Goal: Information Seeking & Learning: Check status

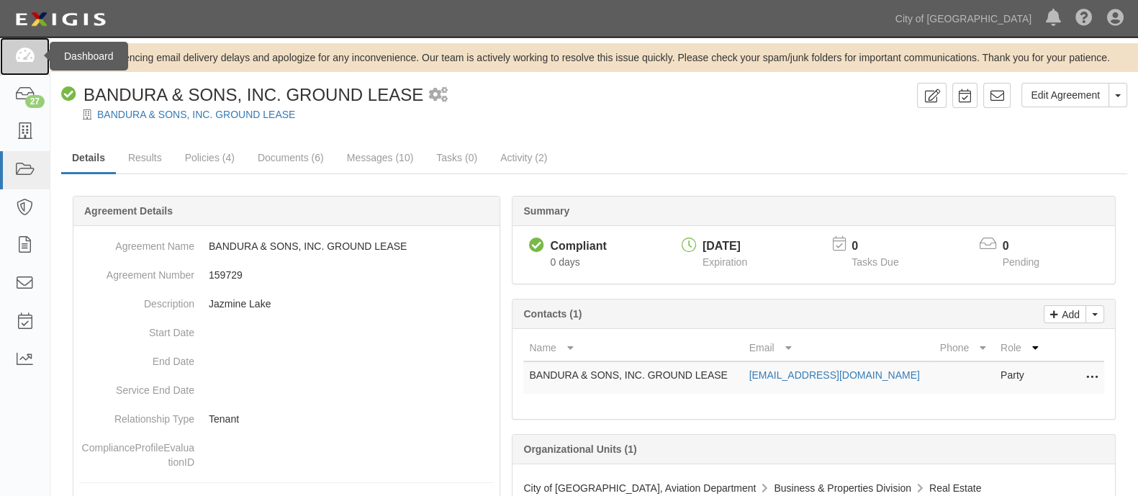
click at [25, 40] on link at bounding box center [25, 56] width 50 height 38
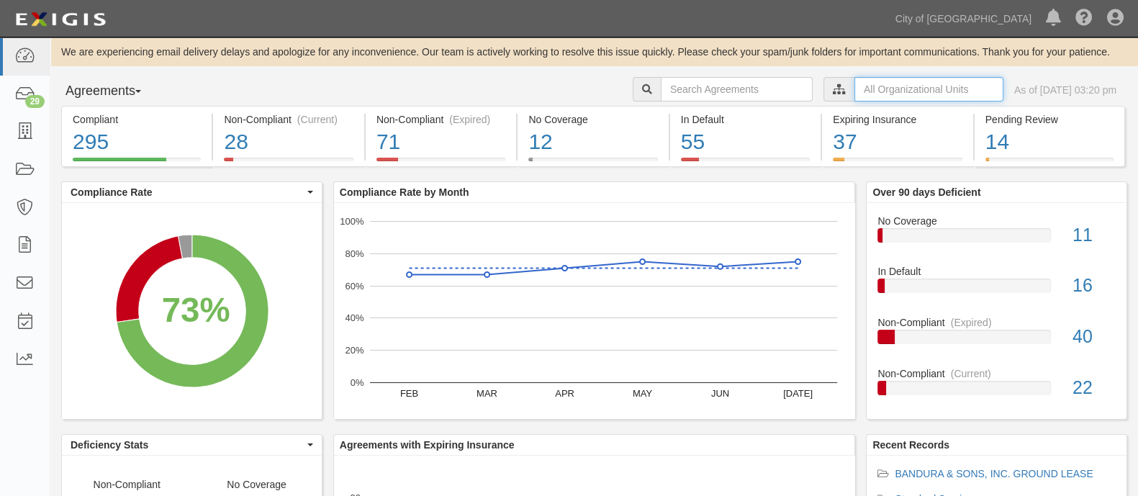
click at [914, 89] on input "text" at bounding box center [928, 89] width 149 height 24
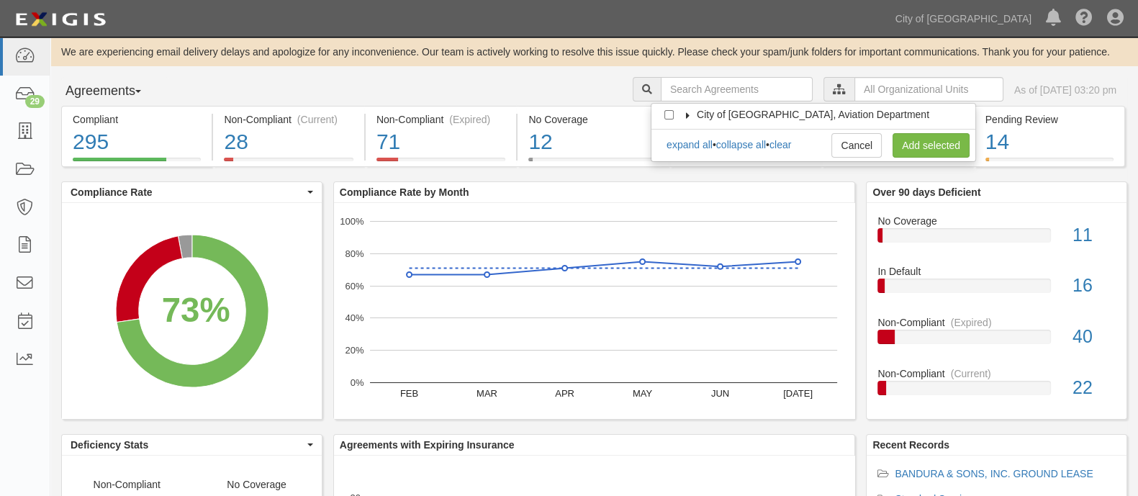
click at [687, 120] on label "City of [GEOGRAPHIC_DATA], Aviation Department" at bounding box center [804, 114] width 250 height 14
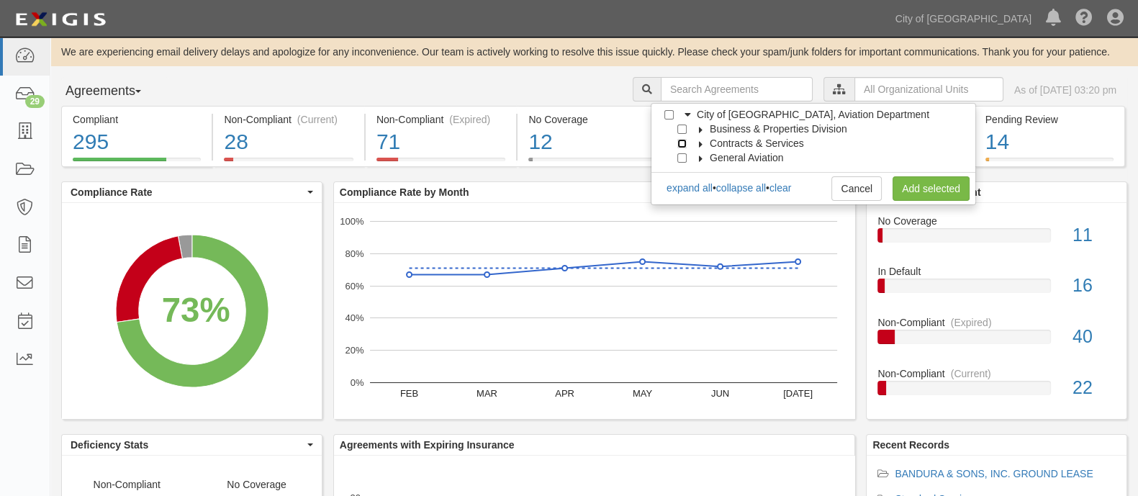
click at [684, 142] on input "Contracts & Services" at bounding box center [681, 143] width 9 height 9
checkbox input "true"
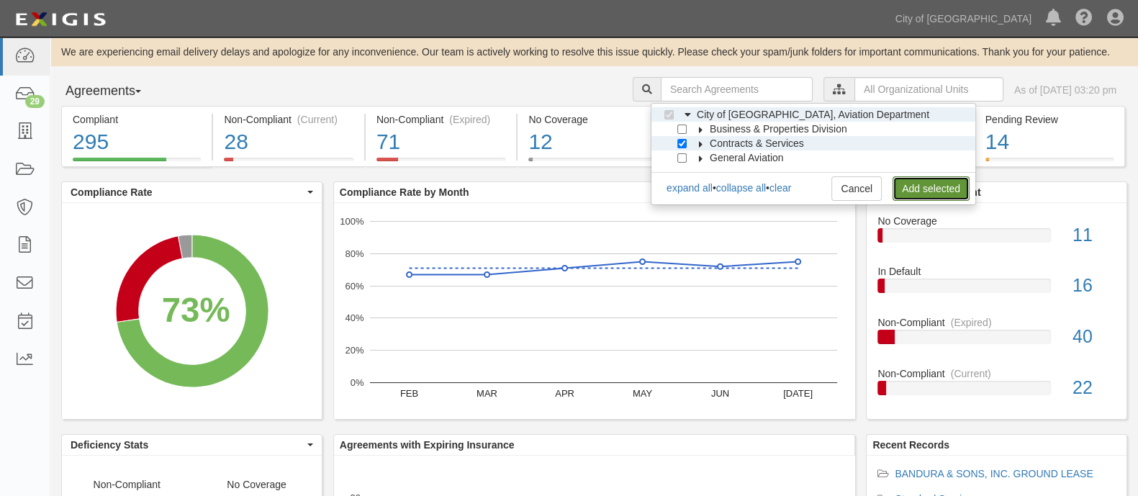
click at [936, 176] on link "Add selected" at bounding box center [931, 188] width 77 height 24
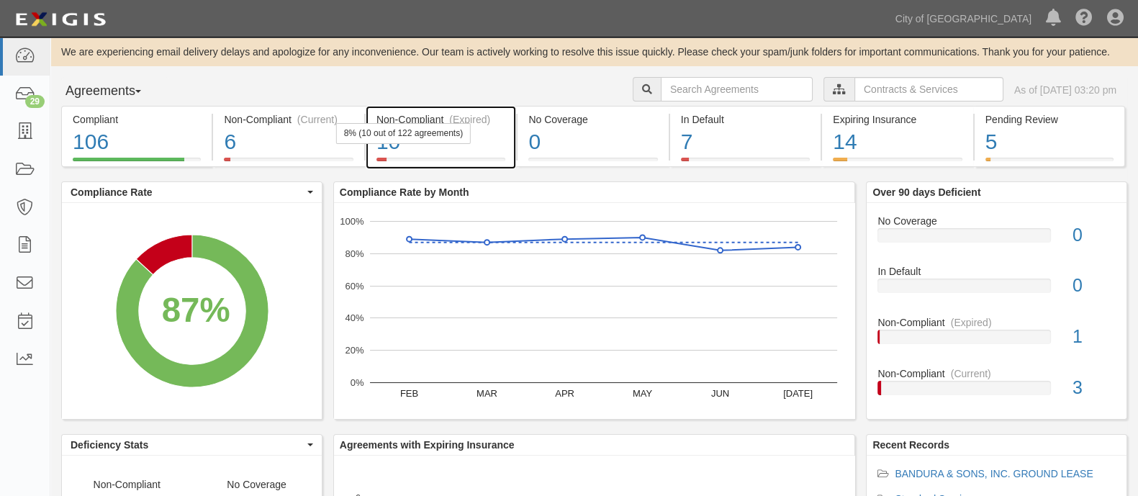
click at [449, 113] on div "(Expired)" at bounding box center [469, 119] width 41 height 14
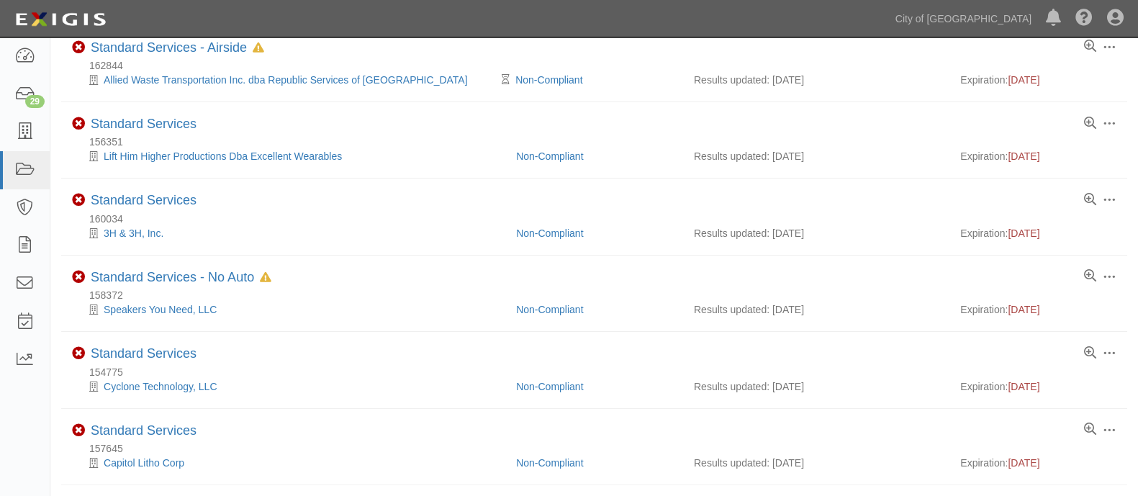
scroll to position [511, 0]
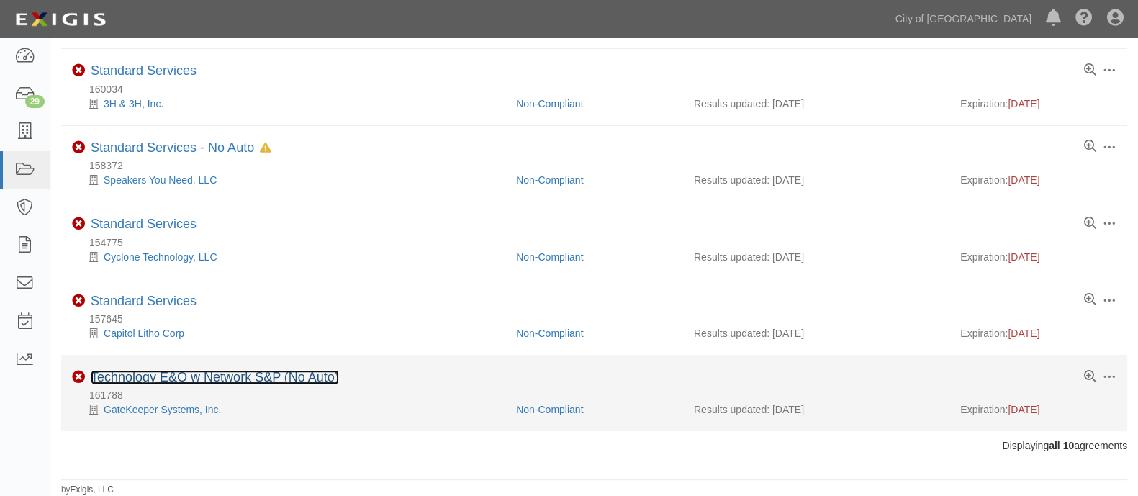
click at [154, 381] on link "Technology E&O w Network S&P (No Auto)" at bounding box center [215, 377] width 248 height 14
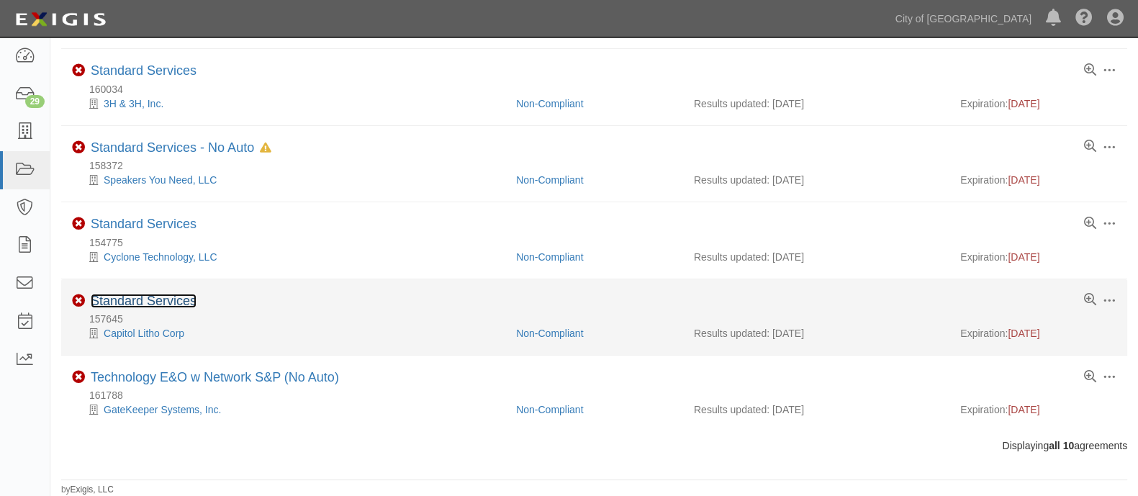
click at [156, 304] on link "Standard Services" at bounding box center [144, 301] width 106 height 14
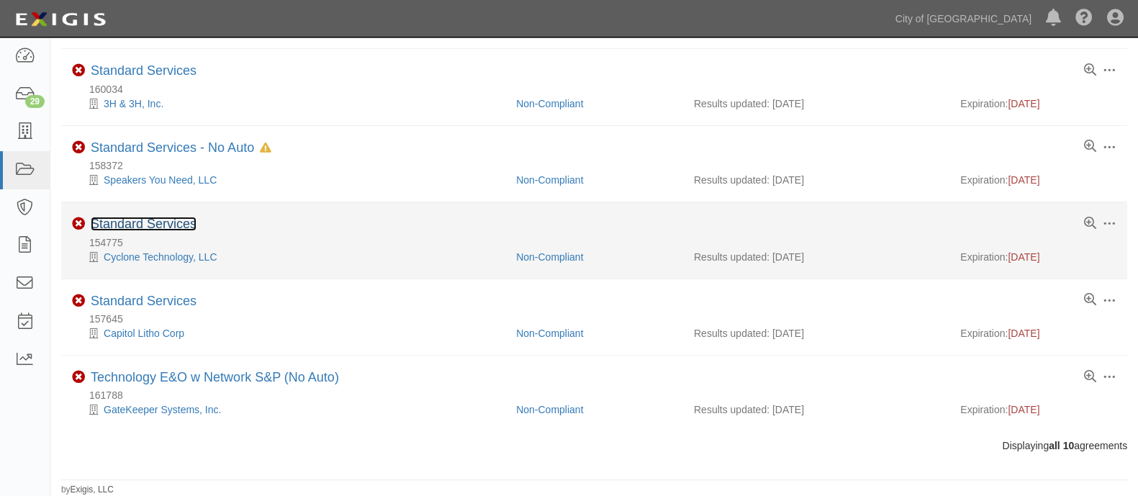
click at [133, 217] on link "Standard Services" at bounding box center [144, 224] width 106 height 14
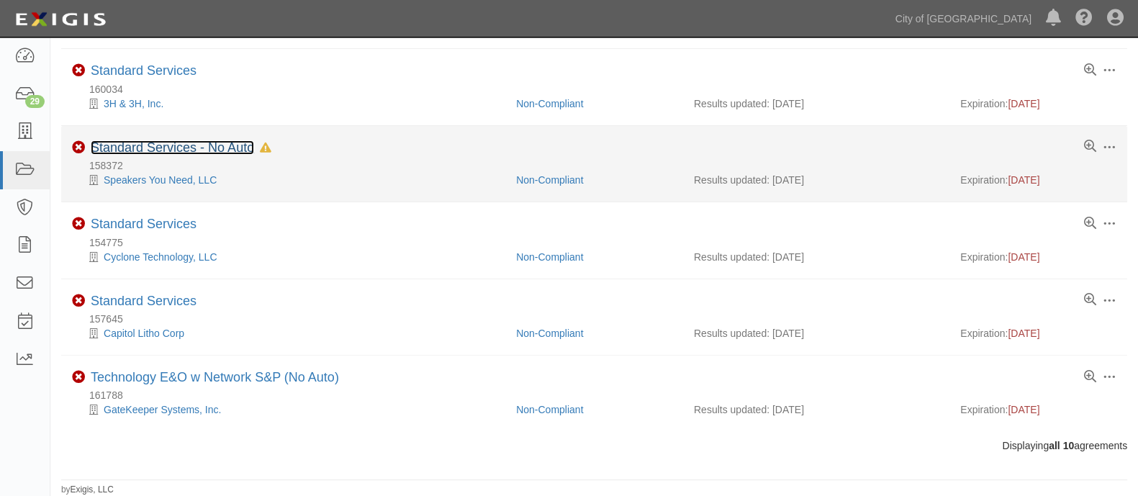
click at [150, 146] on link "Standard Services - No Auto" at bounding box center [172, 147] width 163 height 14
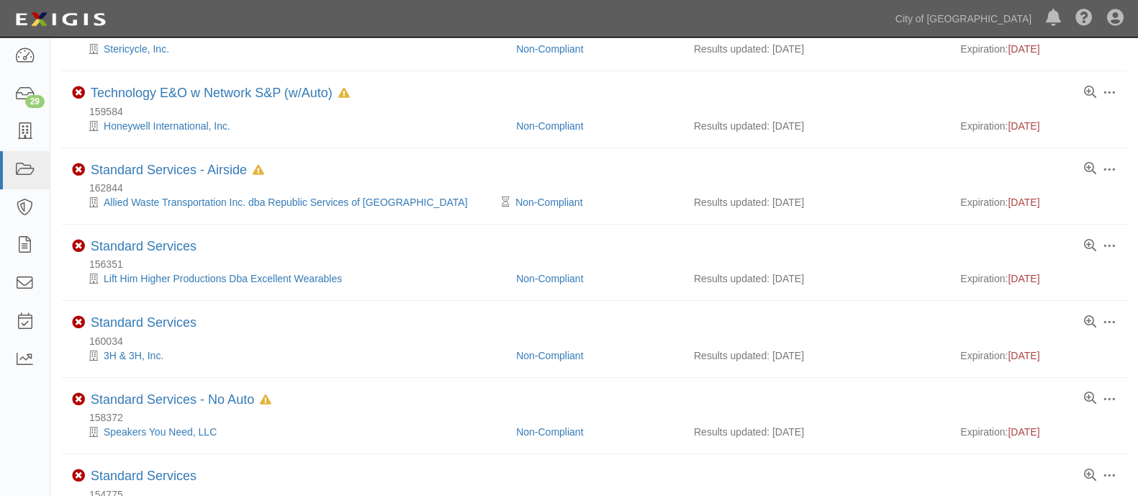
scroll to position [255, 0]
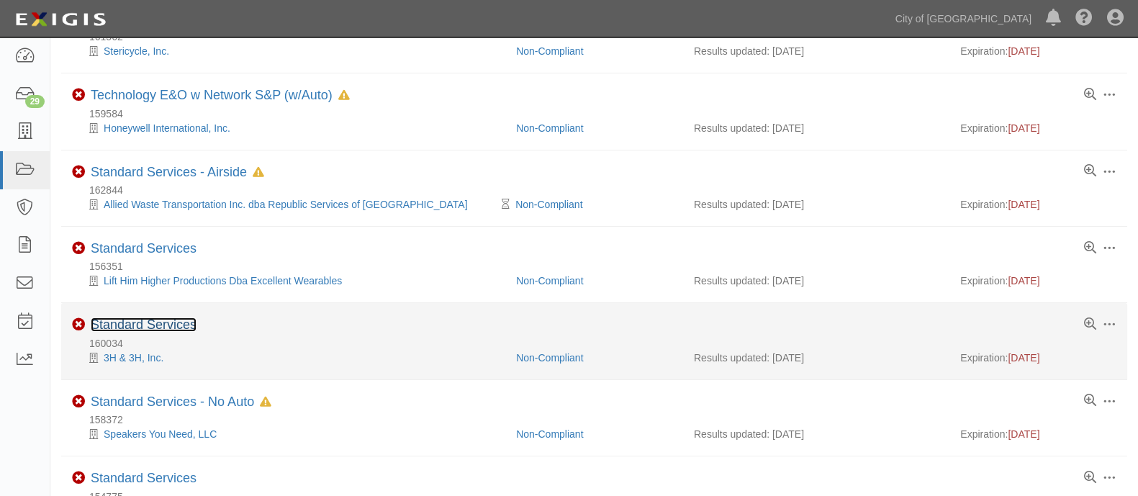
click at [143, 328] on link "Standard Services" at bounding box center [144, 324] width 106 height 14
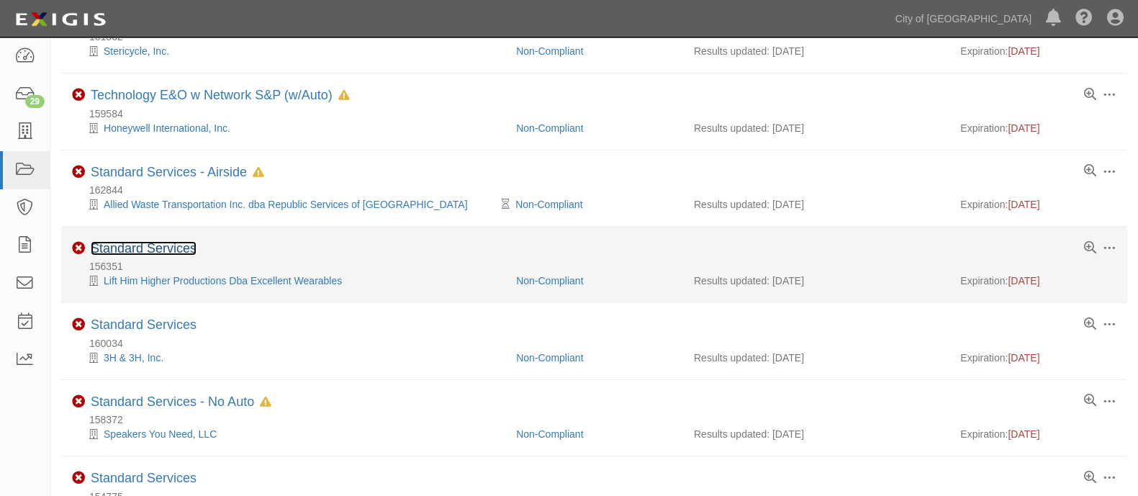
click at [158, 243] on link "Standard Services" at bounding box center [144, 248] width 106 height 14
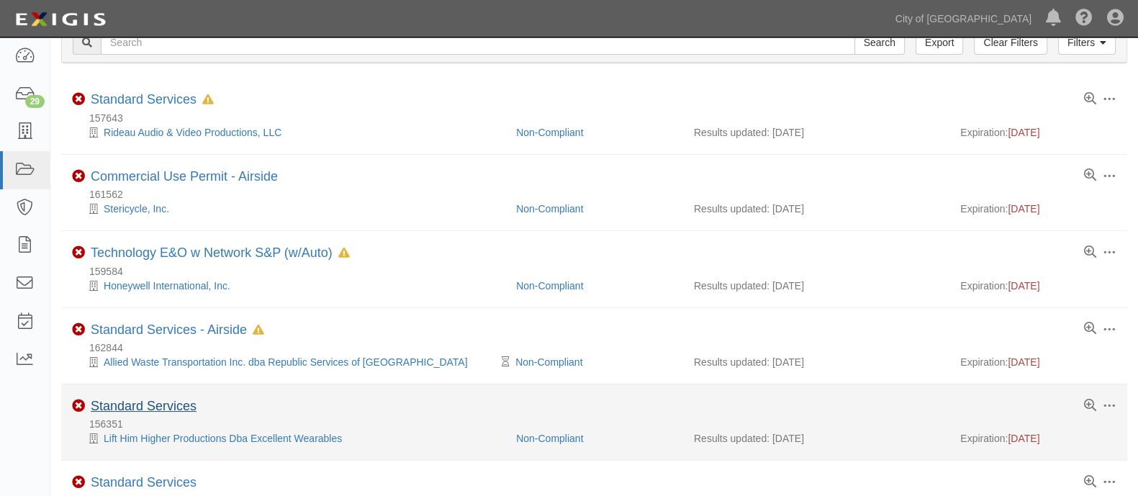
scroll to position [94, 0]
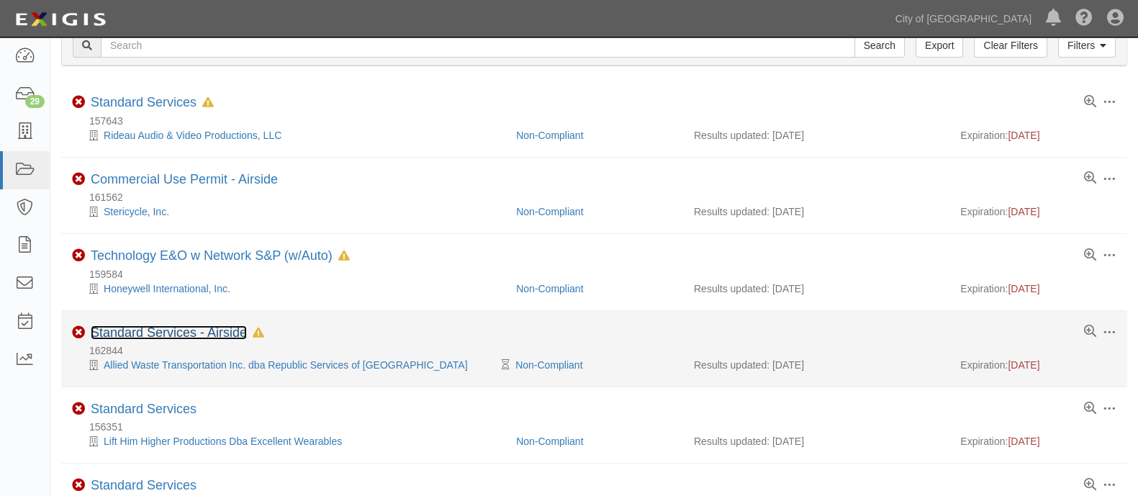
click at [149, 328] on link "Standard Services - Airside" at bounding box center [169, 332] width 156 height 14
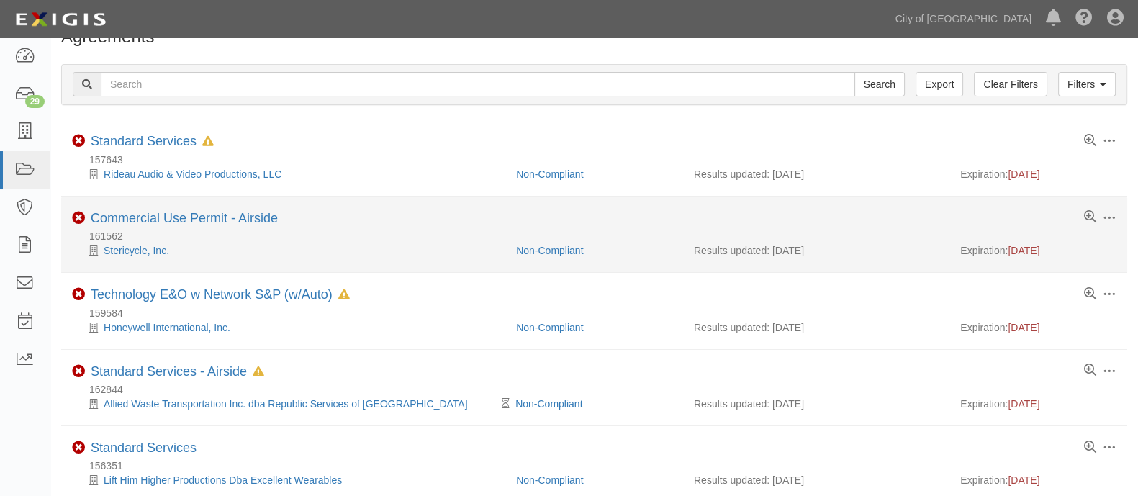
scroll to position [59, 0]
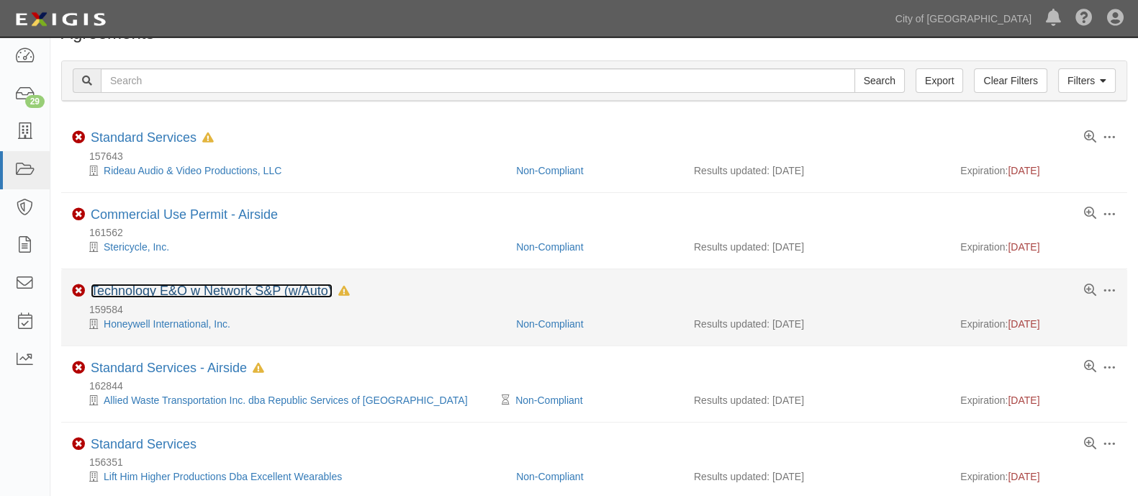
click at [131, 293] on link "Technology E&O w Network S&P (w/Auto)" at bounding box center [212, 291] width 242 height 14
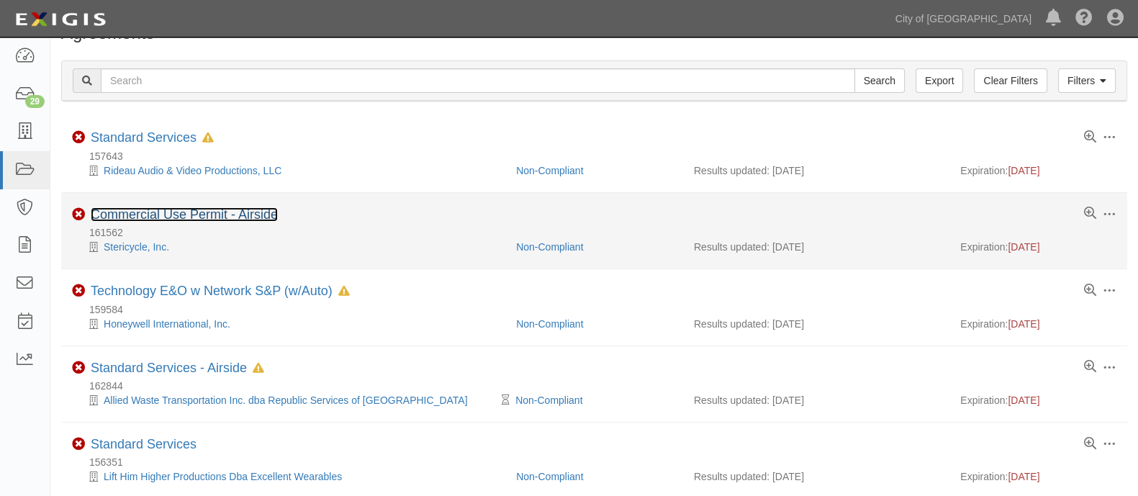
click at [140, 220] on link "Commercial Use Permit - Airside" at bounding box center [184, 214] width 187 height 14
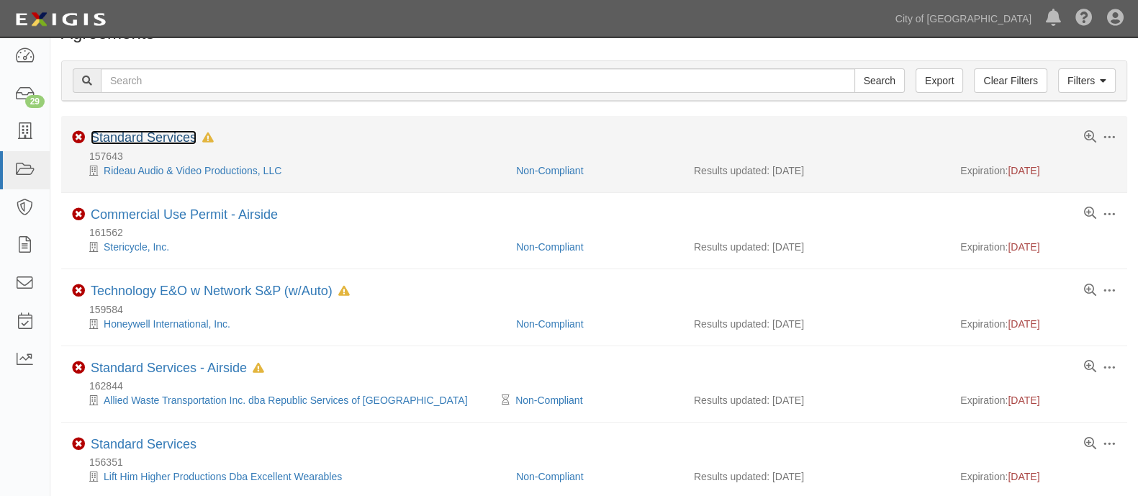
click at [162, 139] on link "Standard Services" at bounding box center [144, 137] width 106 height 14
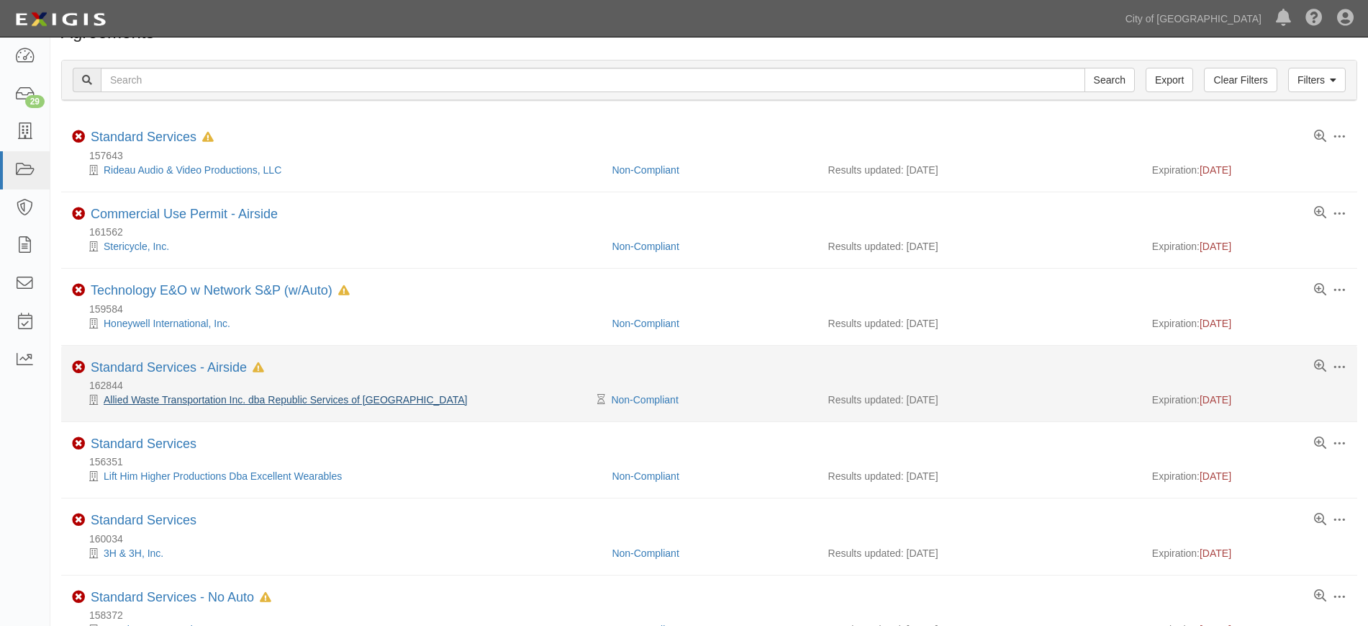
scroll to position [379, 0]
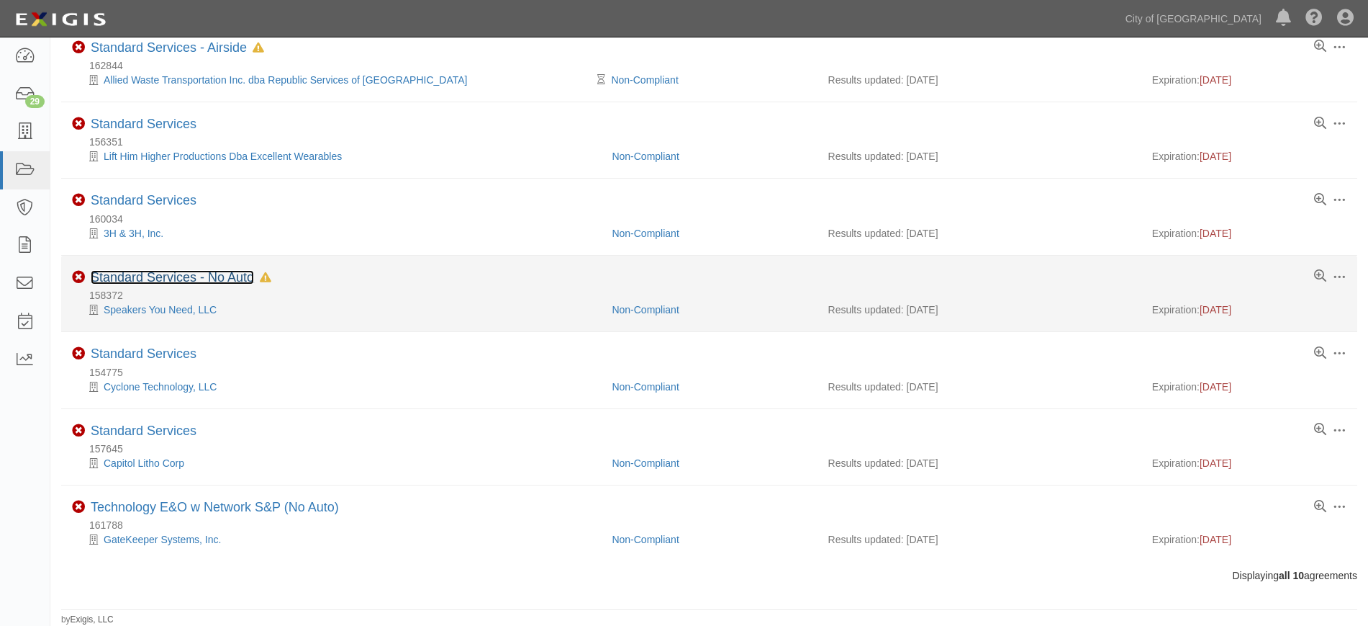
click at [169, 279] on link "Standard Services - No Auto" at bounding box center [172, 277] width 163 height 14
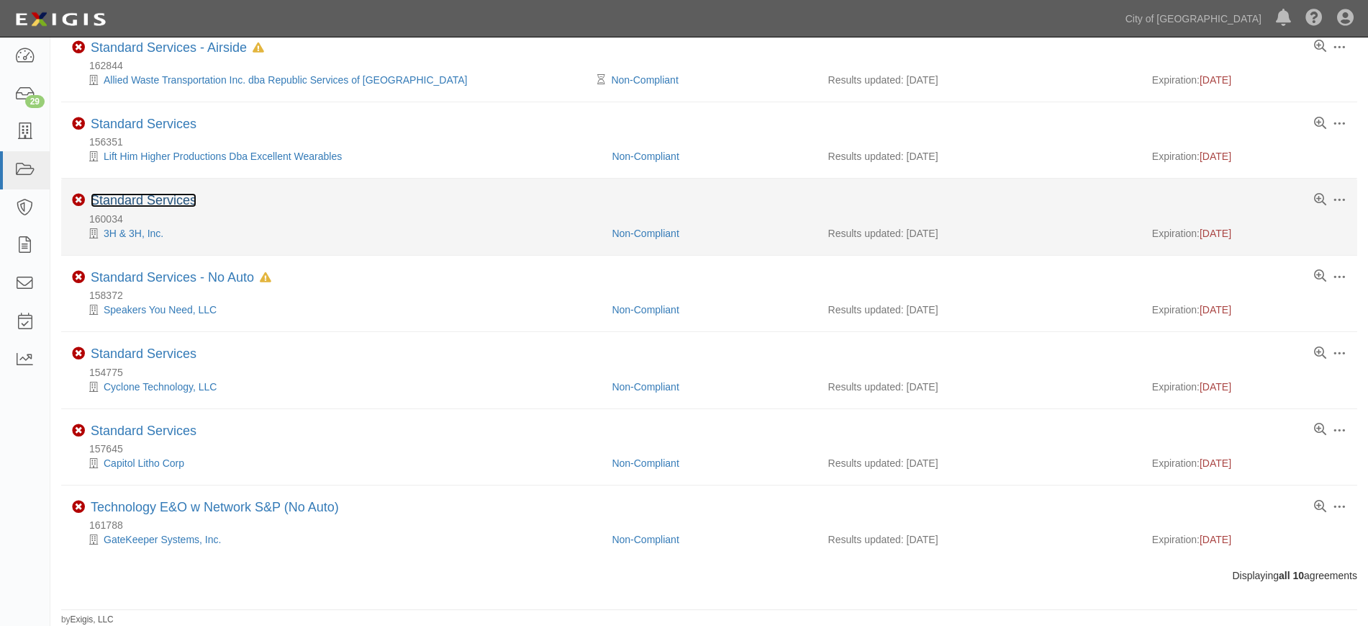
click at [169, 200] on link "Standard Services" at bounding box center [144, 200] width 106 height 14
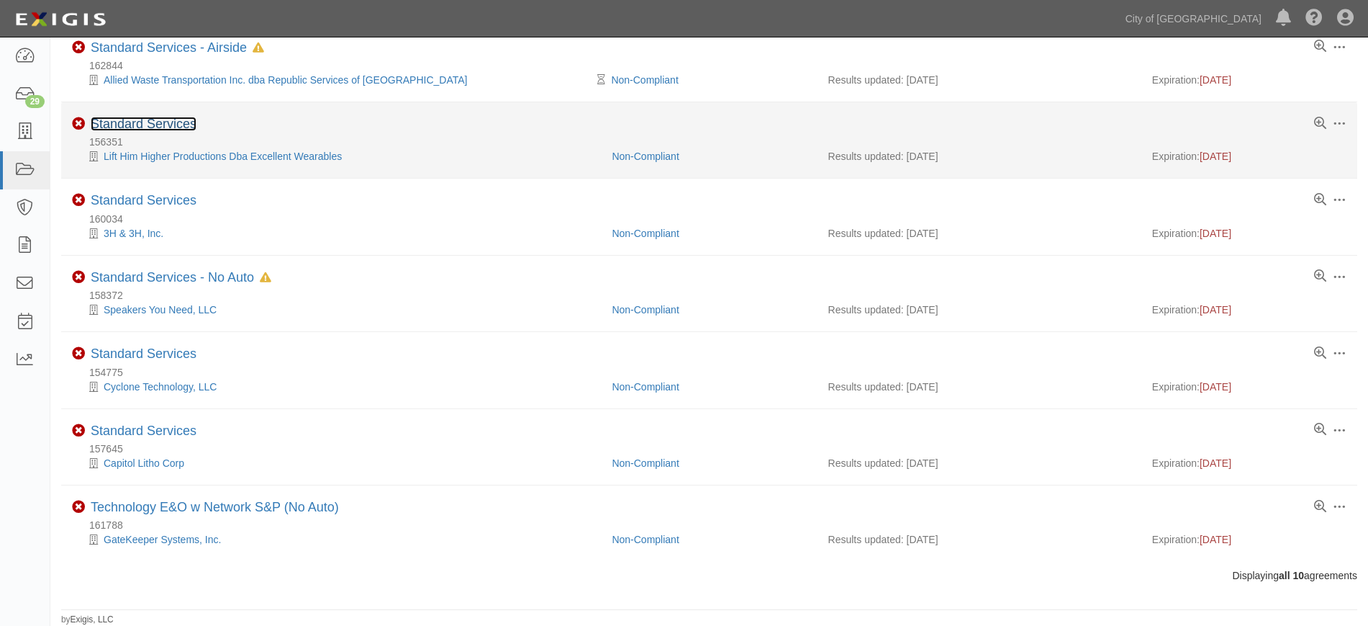
click at [166, 129] on link "Standard Services" at bounding box center [144, 124] width 106 height 14
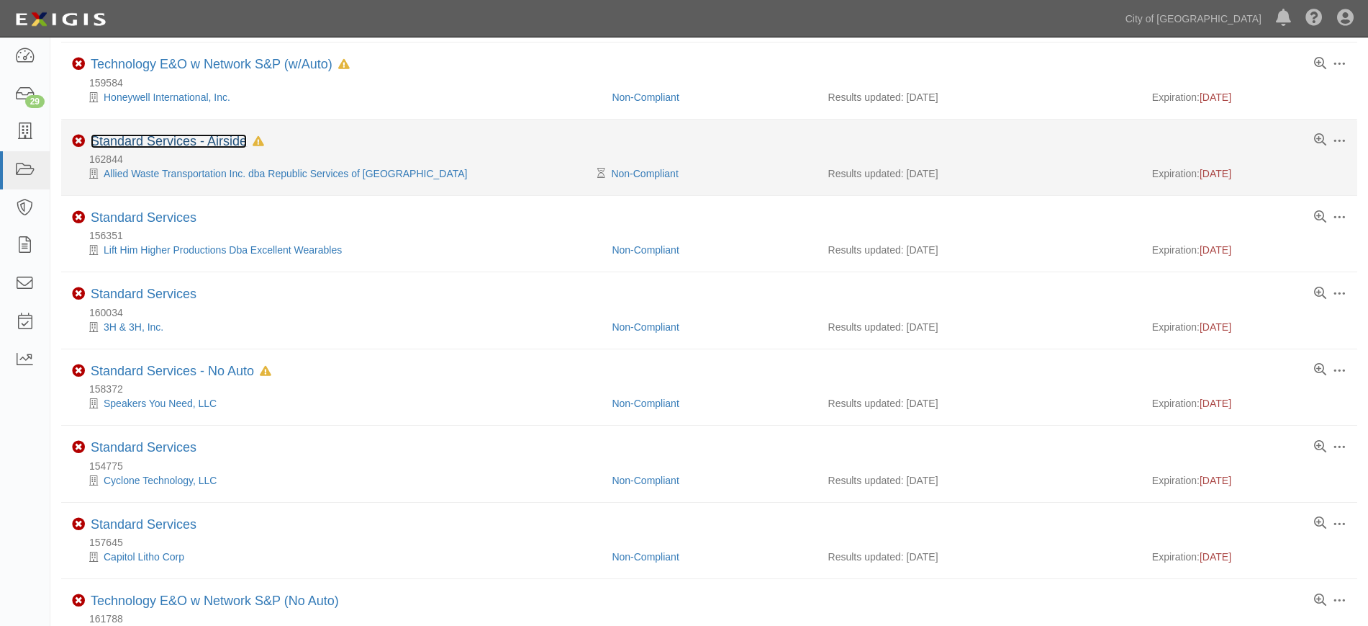
click at [168, 142] on link "Standard Services - Airside" at bounding box center [169, 141] width 156 height 14
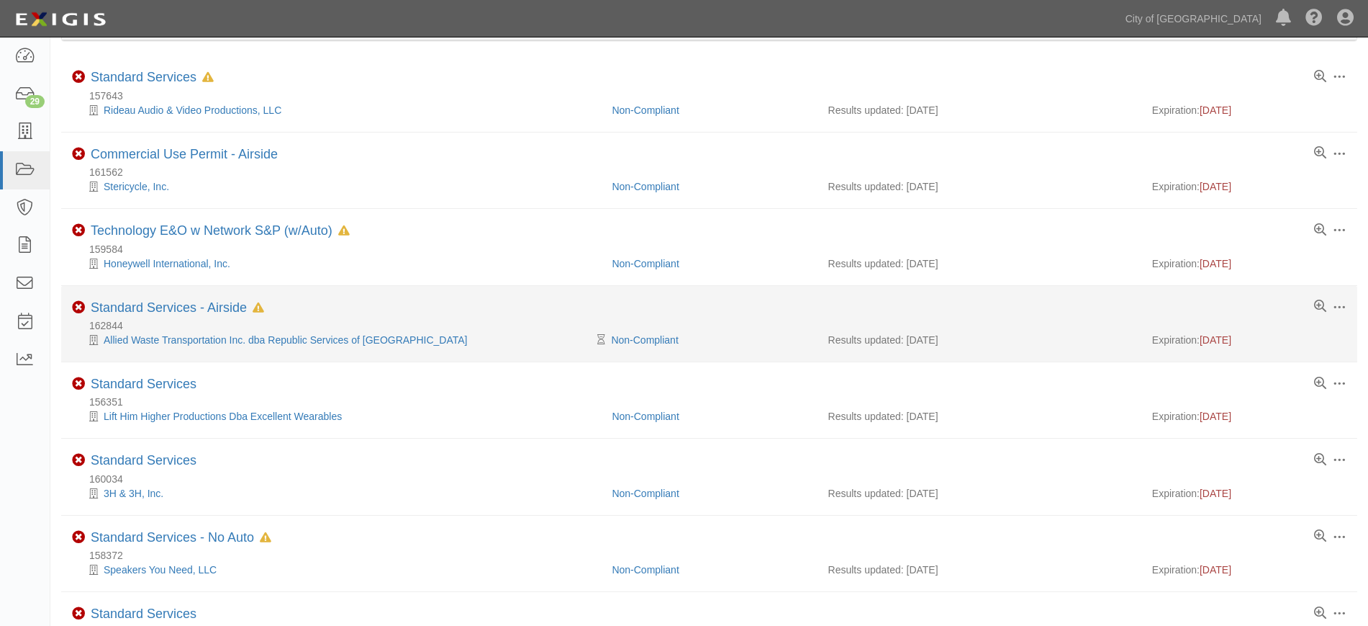
scroll to position [112, 0]
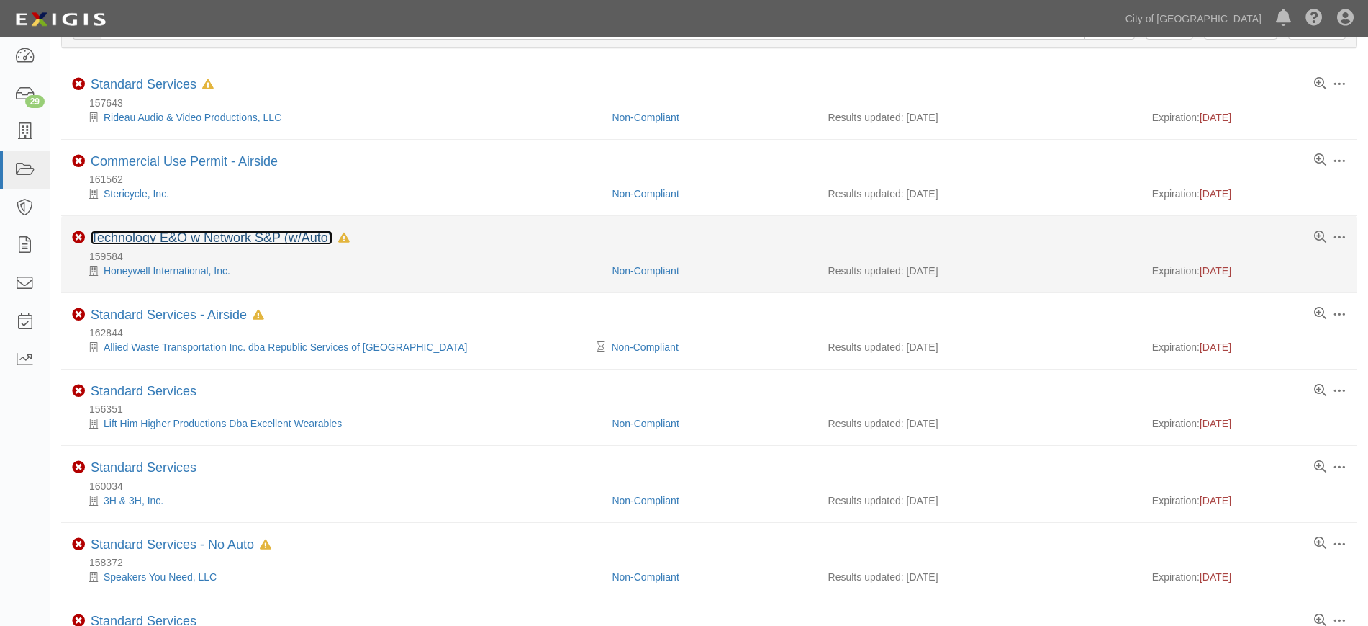
click at [140, 231] on link "Technology E&O w Network S&P (w/Auto)" at bounding box center [212, 237] width 242 height 14
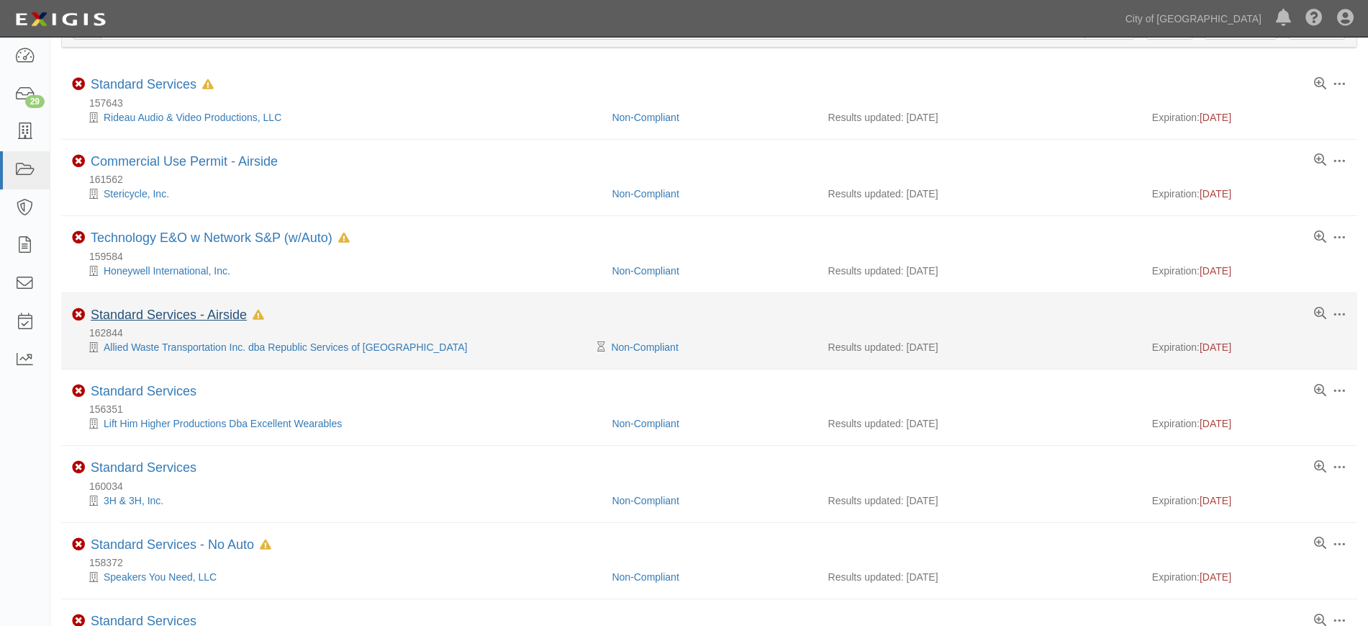
scroll to position [0, 0]
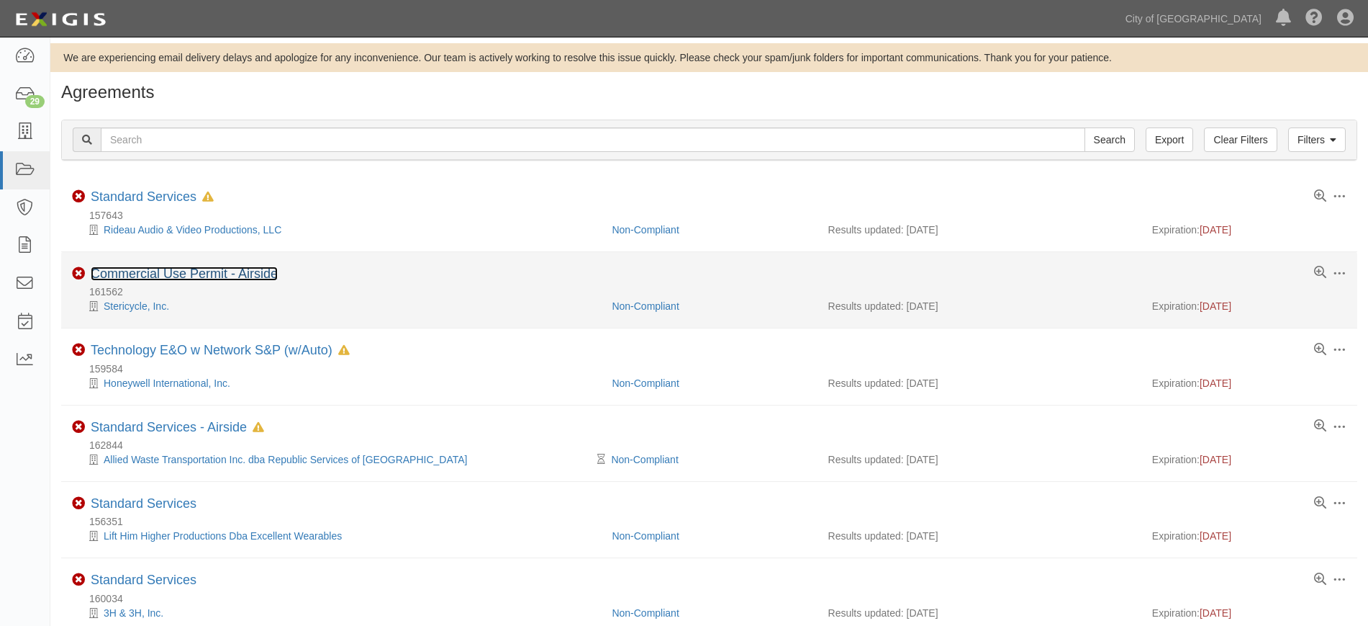
click at [168, 267] on link "Commercial Use Permit - Airside" at bounding box center [184, 273] width 187 height 14
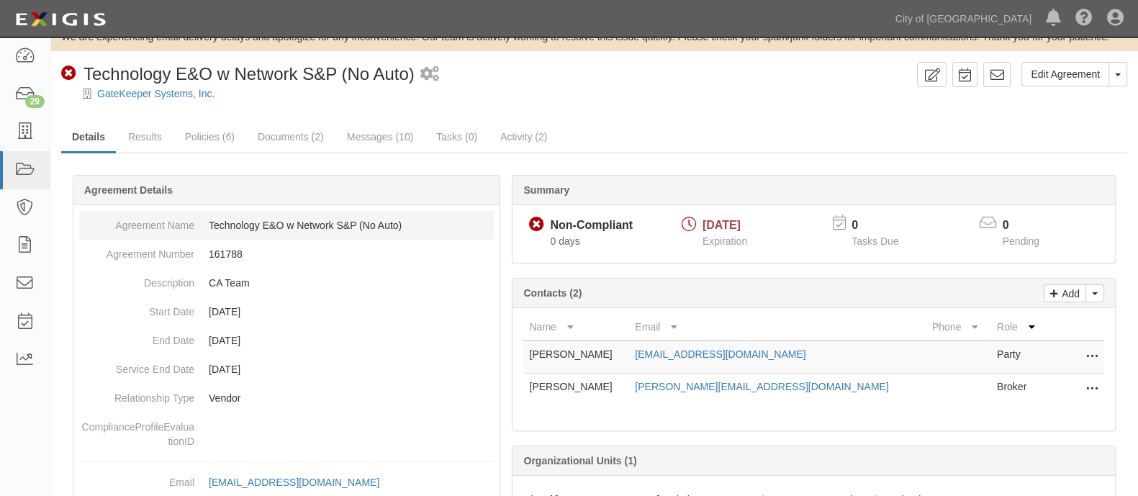
scroll to position [10, 0]
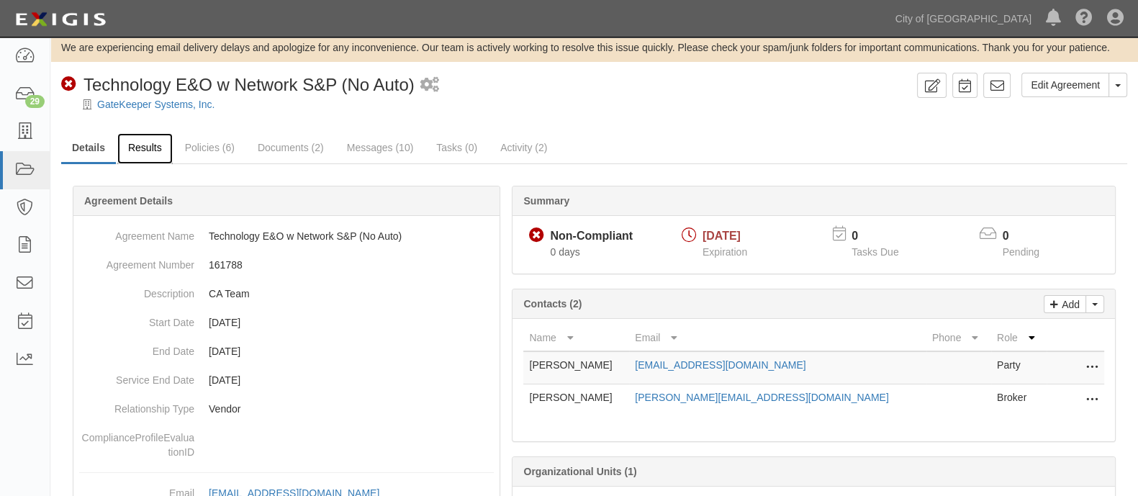
click at [155, 151] on link "Results" at bounding box center [144, 148] width 55 height 31
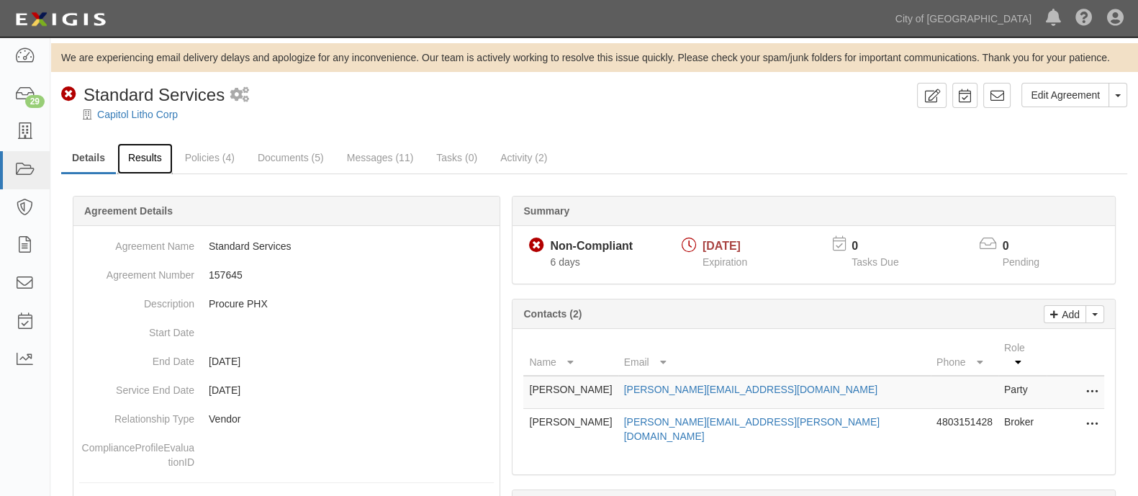
click at [144, 158] on link "Results" at bounding box center [144, 158] width 55 height 31
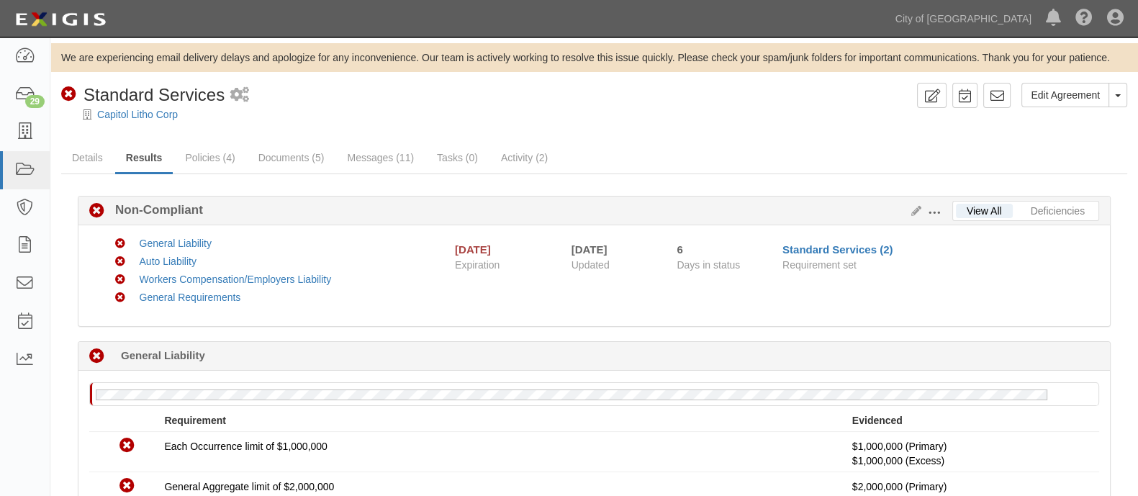
drag, startPoint x: 60, startPoint y: 8, endPoint x: 576, endPoint y: 140, distance: 531.9
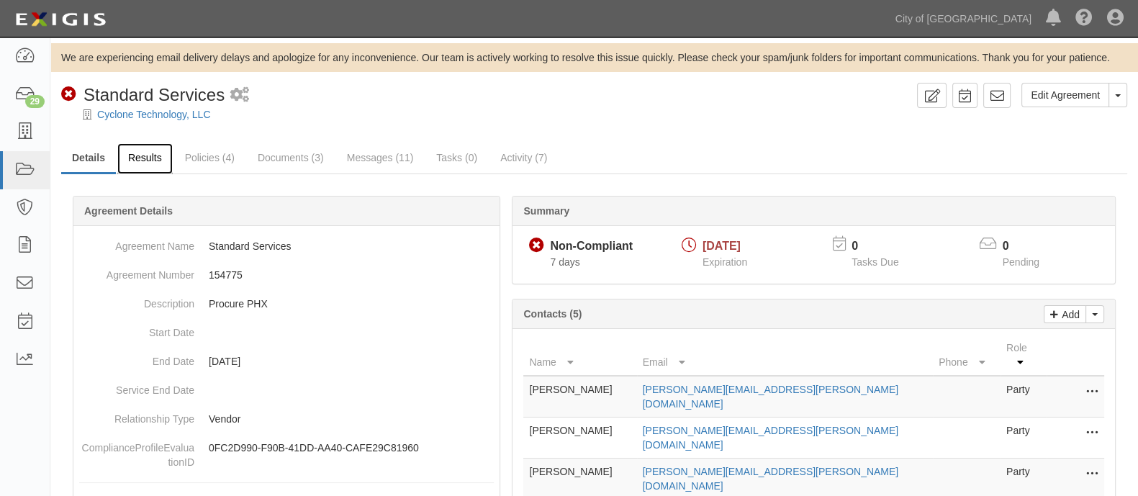
click at [151, 169] on link "Results" at bounding box center [144, 158] width 55 height 31
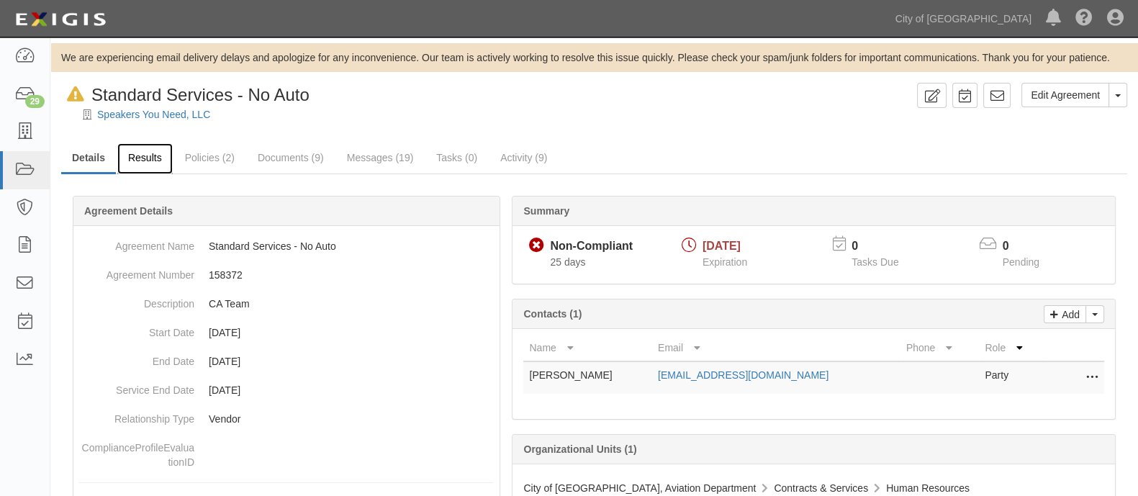
click at [146, 159] on link "Results" at bounding box center [144, 158] width 55 height 31
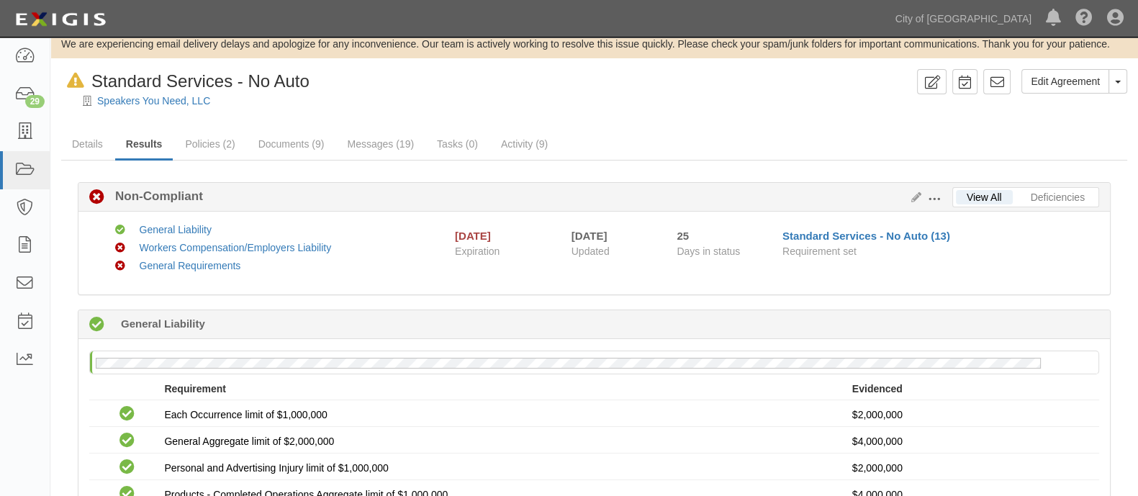
scroll to position [7, 0]
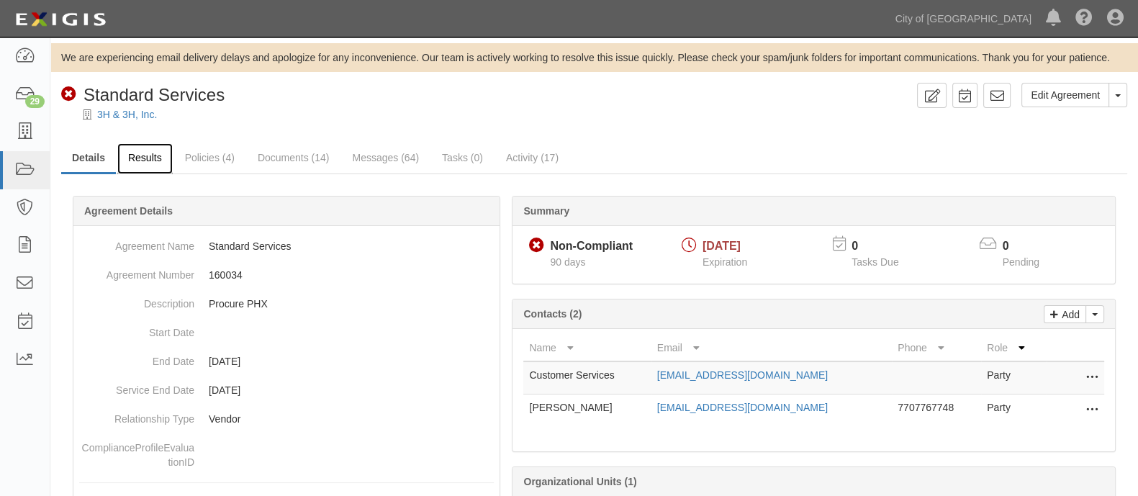
click at [158, 163] on link "Results" at bounding box center [144, 158] width 55 height 31
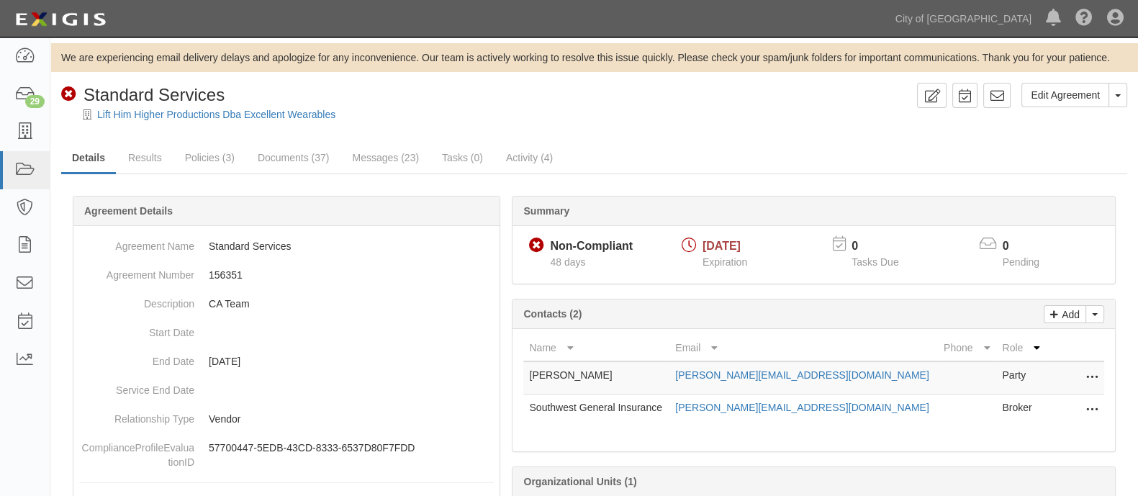
click at [148, 133] on div "Edit Agreement Toggle Agreement Dropdown View Audit Trail Archive Agreement Pla…" at bounding box center [594, 379] width 1088 height 592
click at [148, 167] on link "Results" at bounding box center [144, 158] width 55 height 31
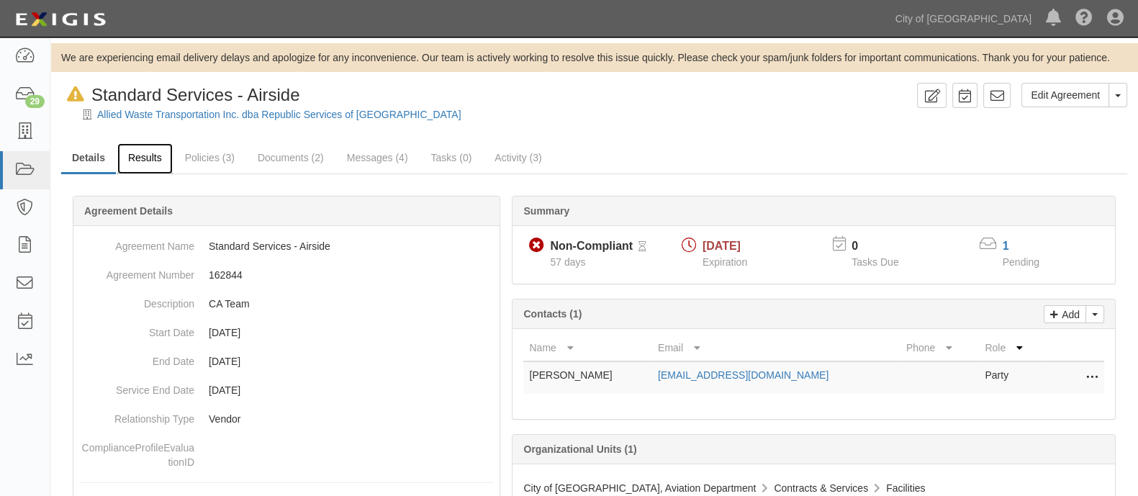
click at [151, 167] on link "Results" at bounding box center [144, 158] width 55 height 31
click at [153, 163] on link "Results" at bounding box center [144, 158] width 55 height 31
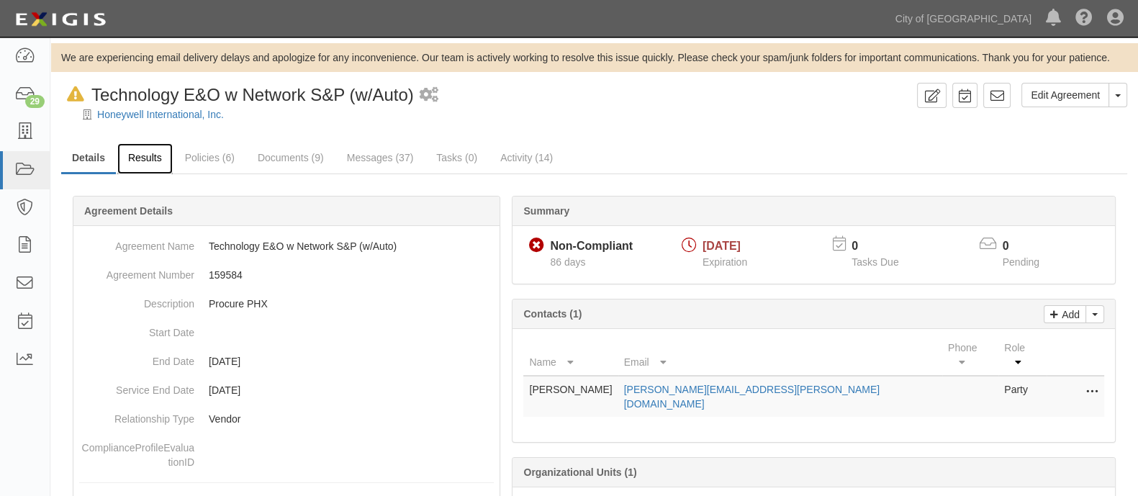
click at [157, 148] on link "Results" at bounding box center [144, 158] width 55 height 31
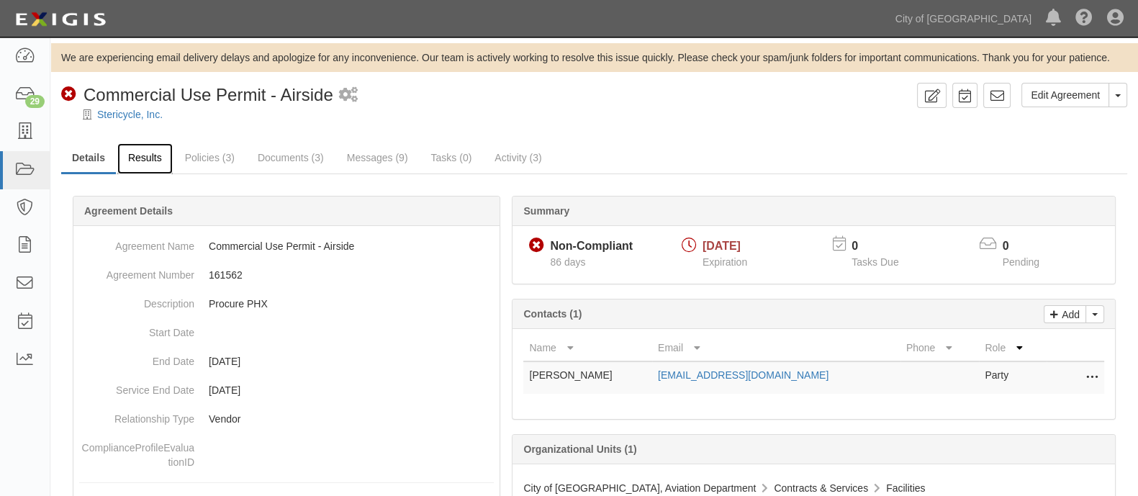
click at [138, 171] on link "Results" at bounding box center [144, 158] width 55 height 31
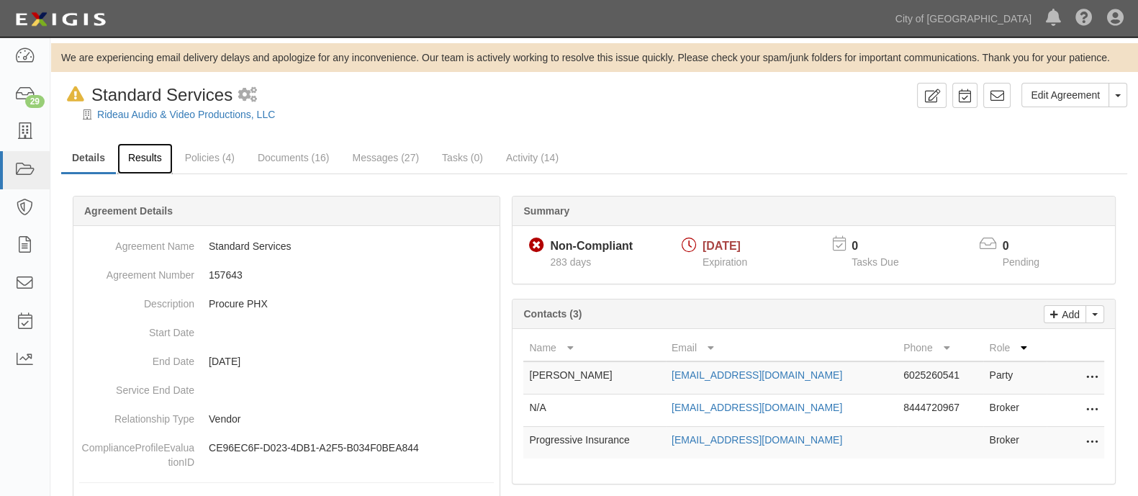
click at [163, 155] on link "Results" at bounding box center [144, 158] width 55 height 31
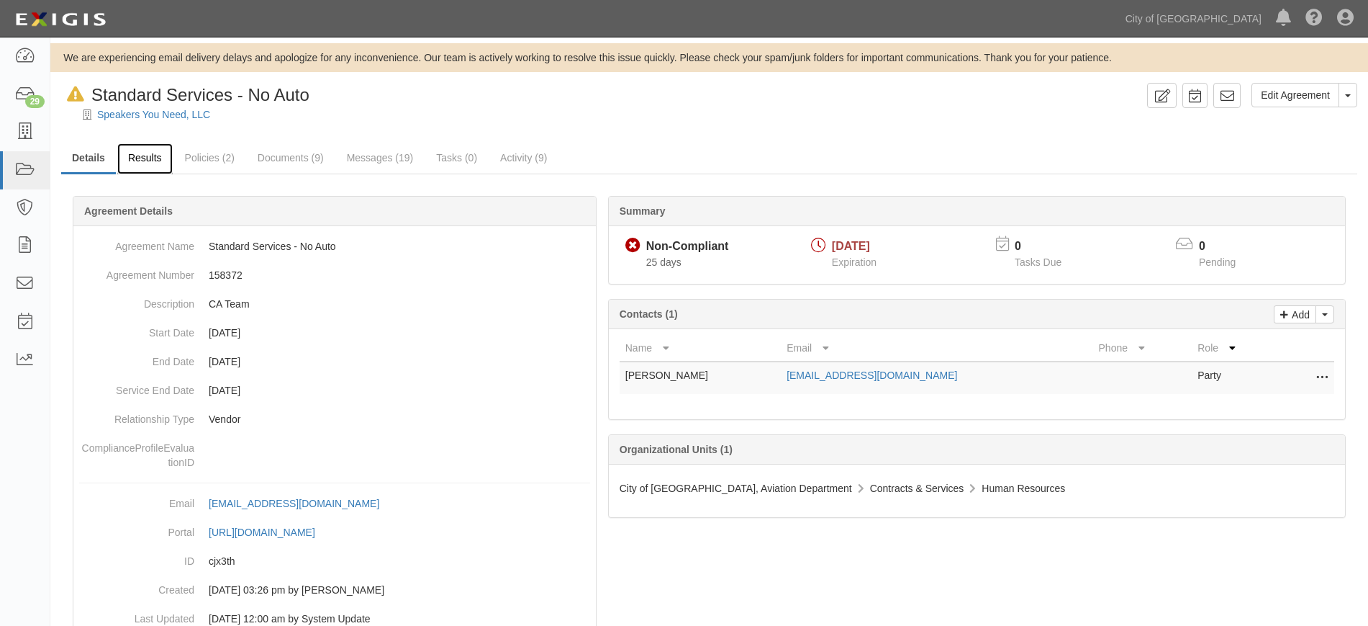
click at [150, 157] on link "Results" at bounding box center [144, 158] width 55 height 31
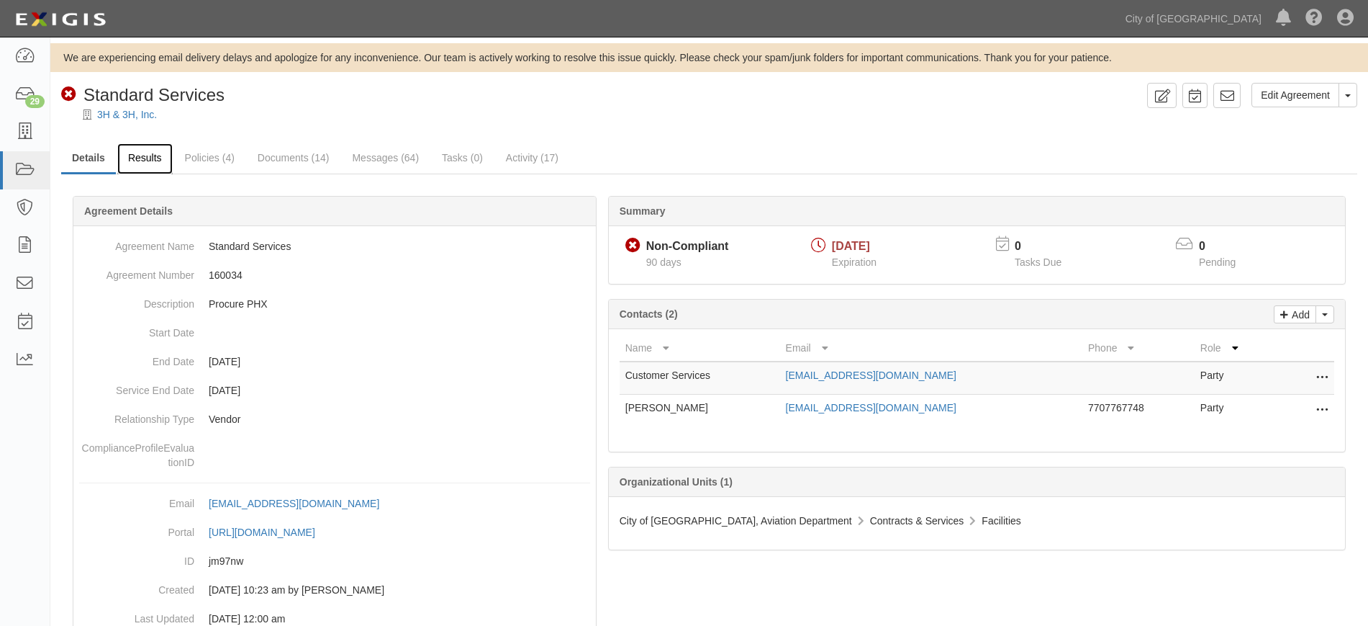
click at [143, 151] on link "Results" at bounding box center [144, 158] width 55 height 31
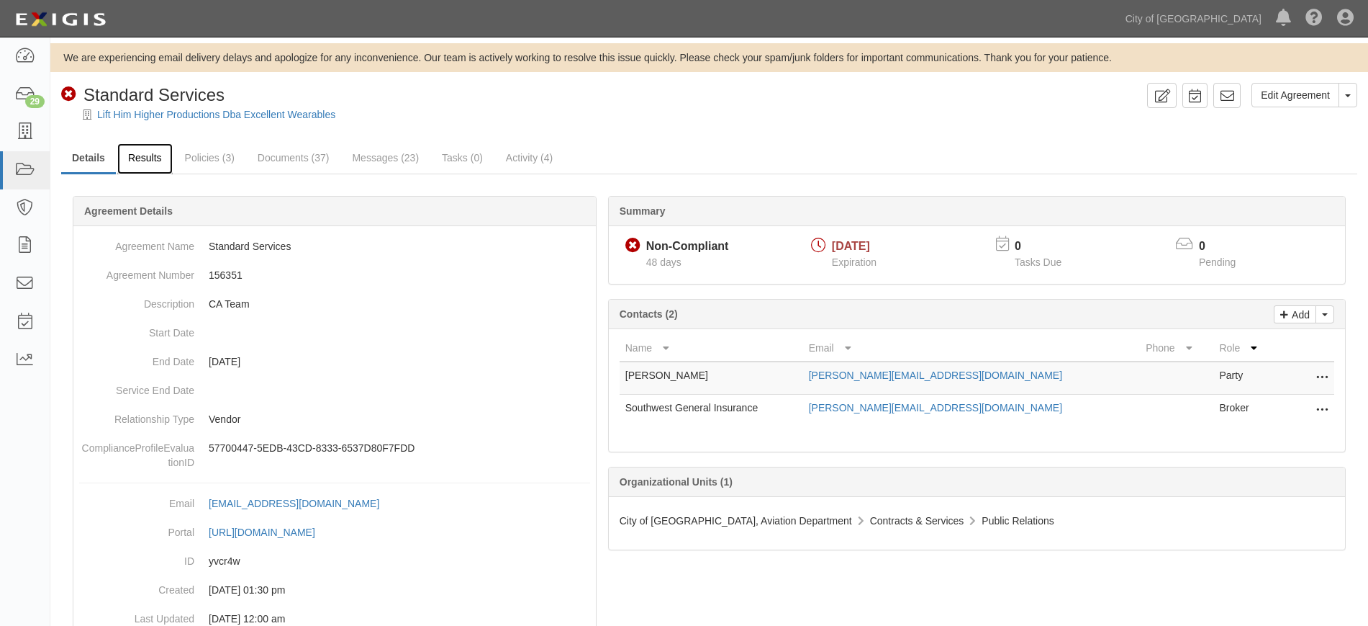
click at [152, 146] on link "Results" at bounding box center [144, 158] width 55 height 31
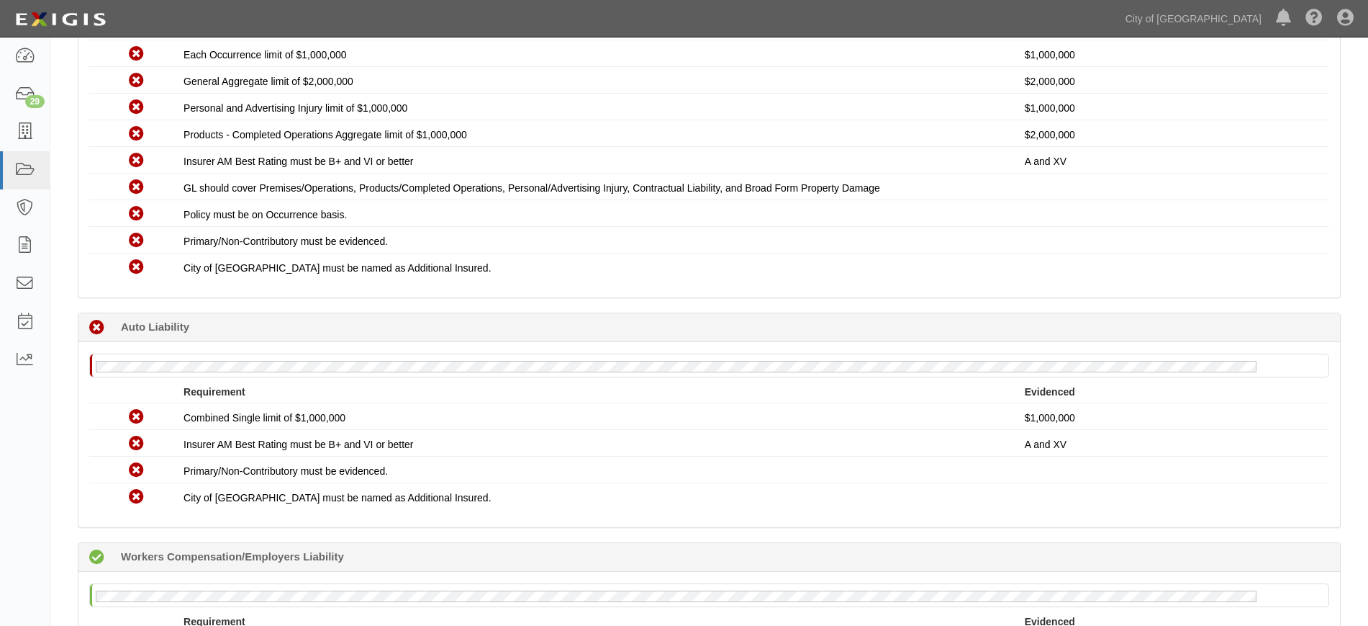
scroll to position [430, 0]
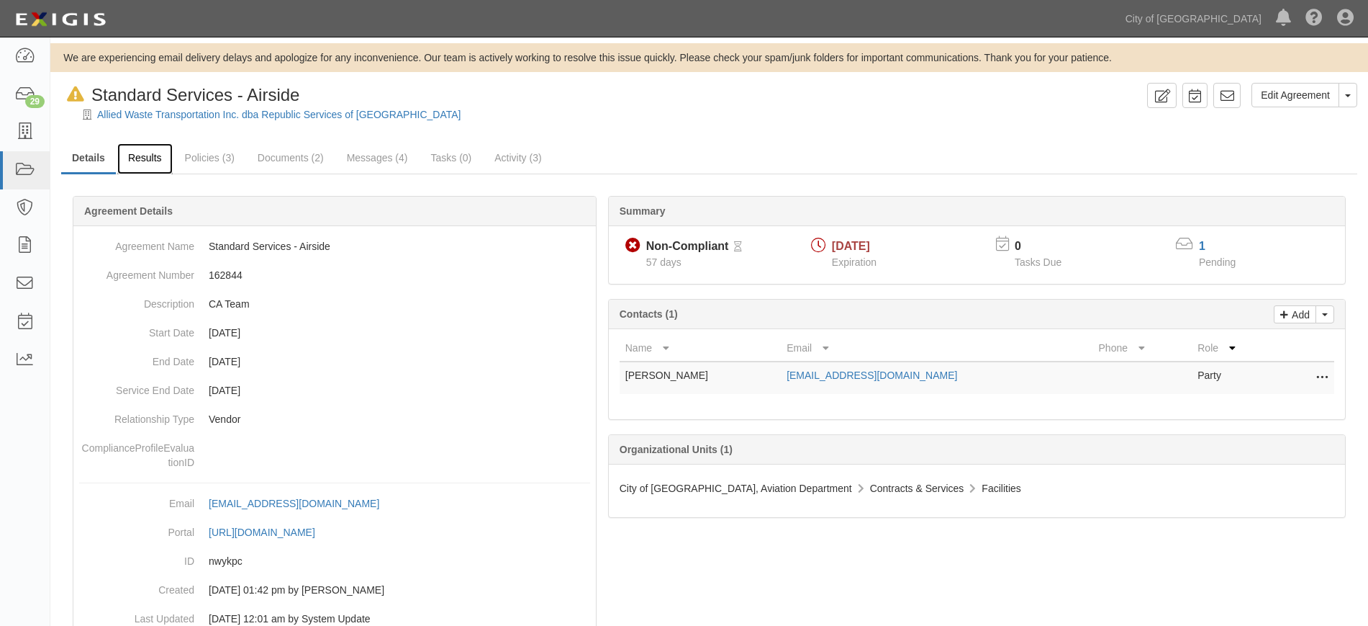
click at [153, 148] on link "Results" at bounding box center [144, 158] width 55 height 31
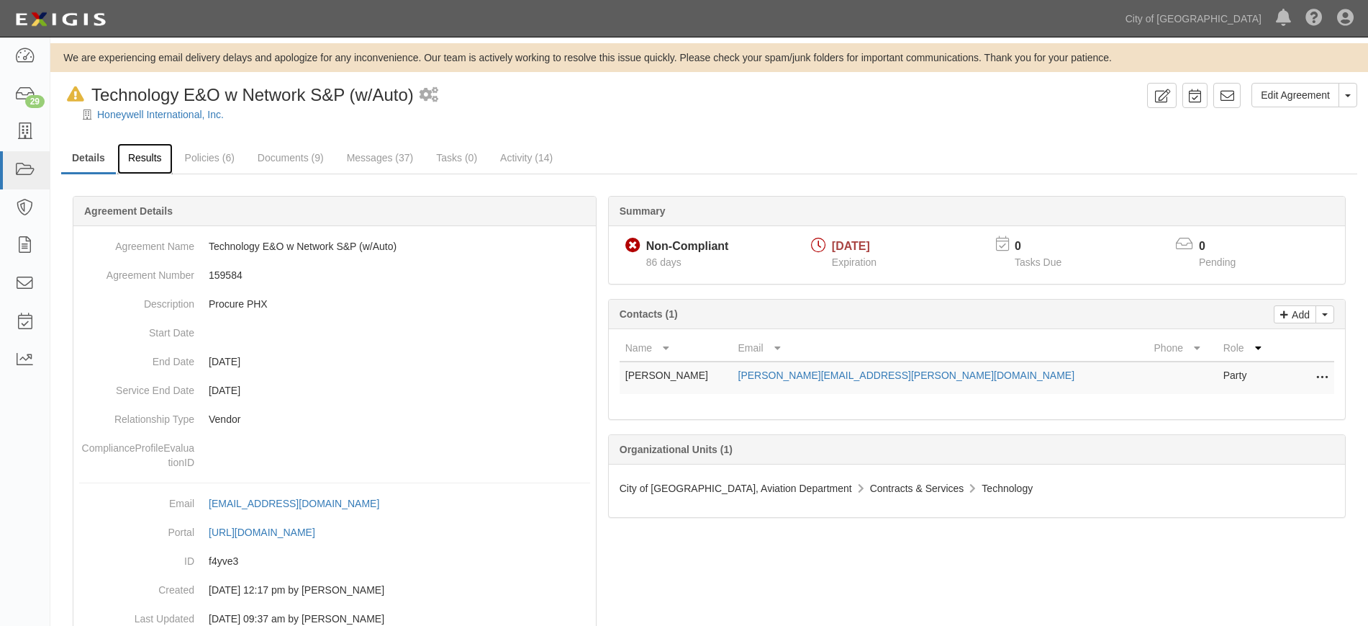
click at [148, 164] on link "Results" at bounding box center [144, 158] width 55 height 31
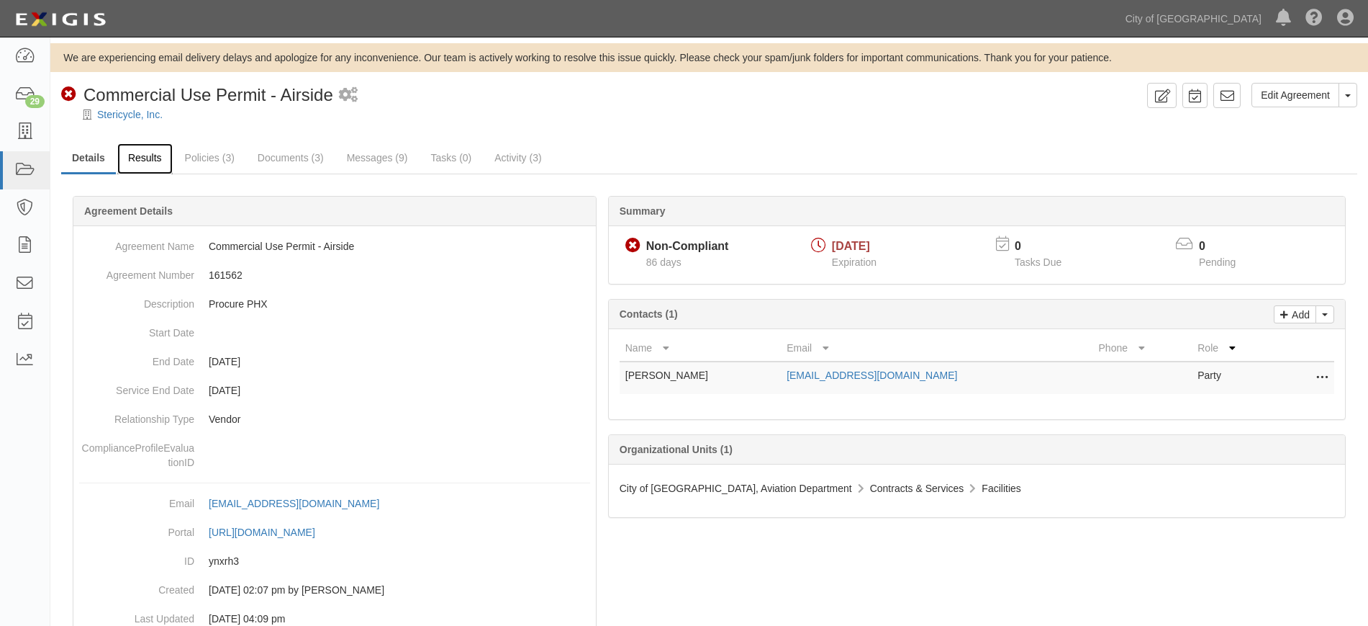
click at [153, 163] on link "Results" at bounding box center [144, 158] width 55 height 31
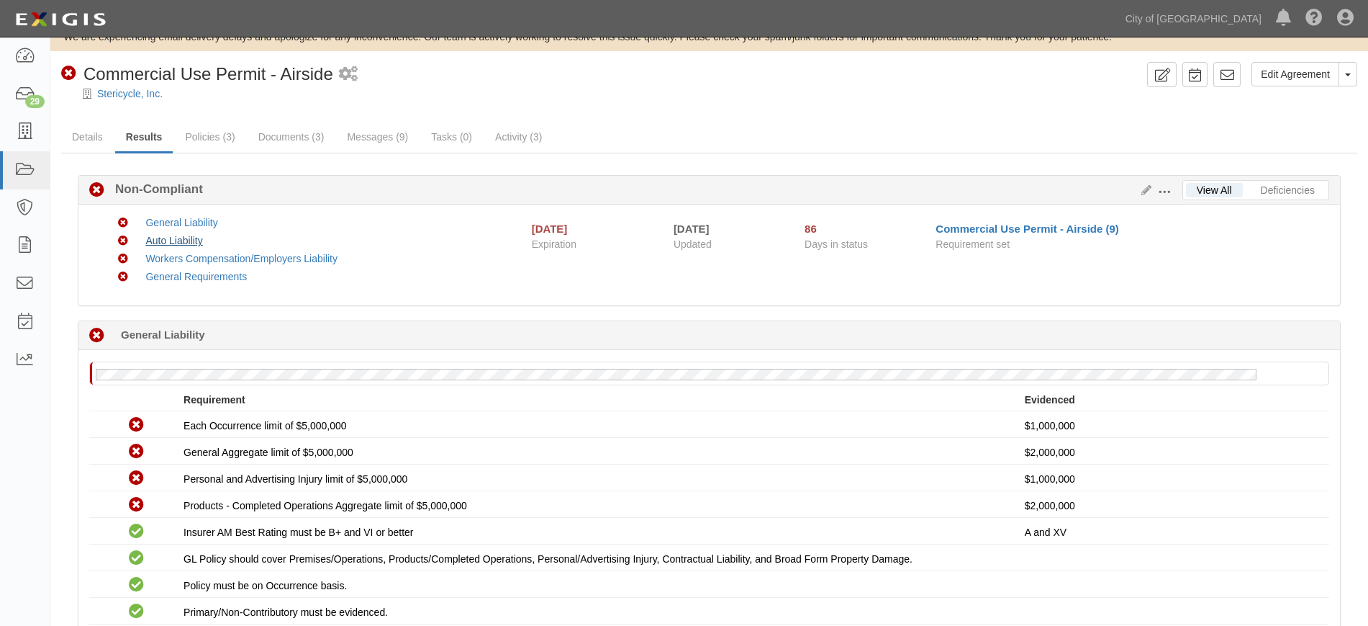
scroll to position [14, 0]
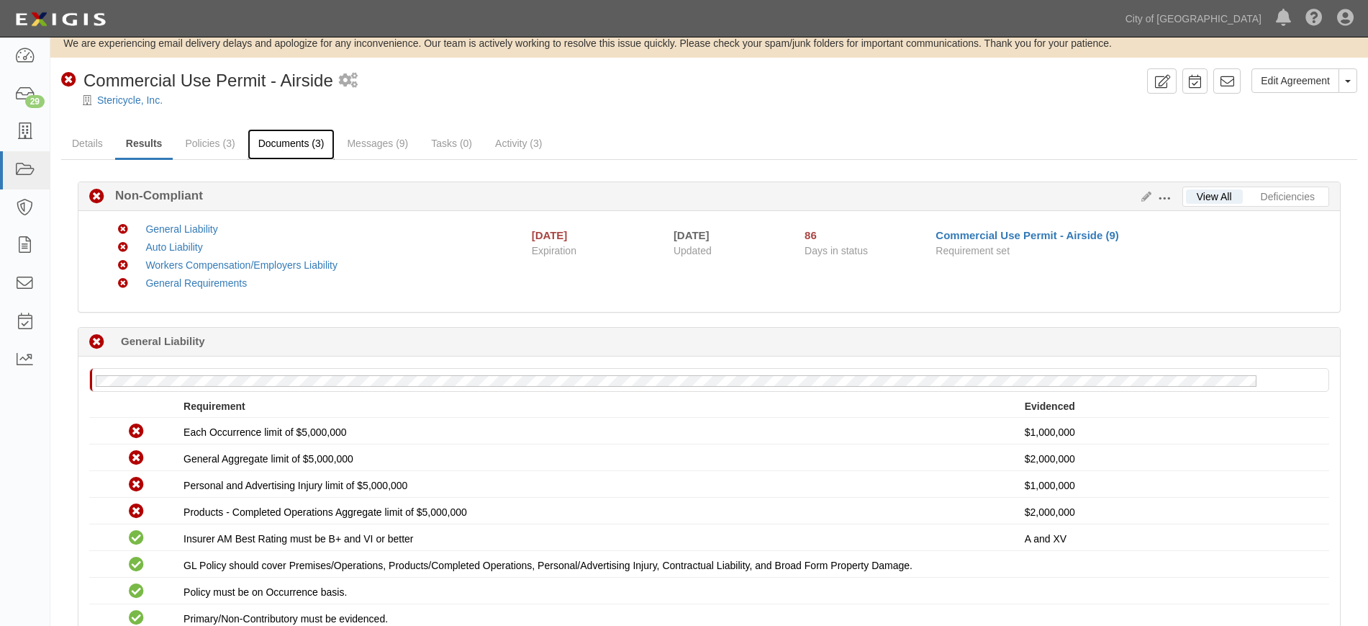
click at [278, 151] on link "Documents (3)" at bounding box center [292, 144] width 88 height 31
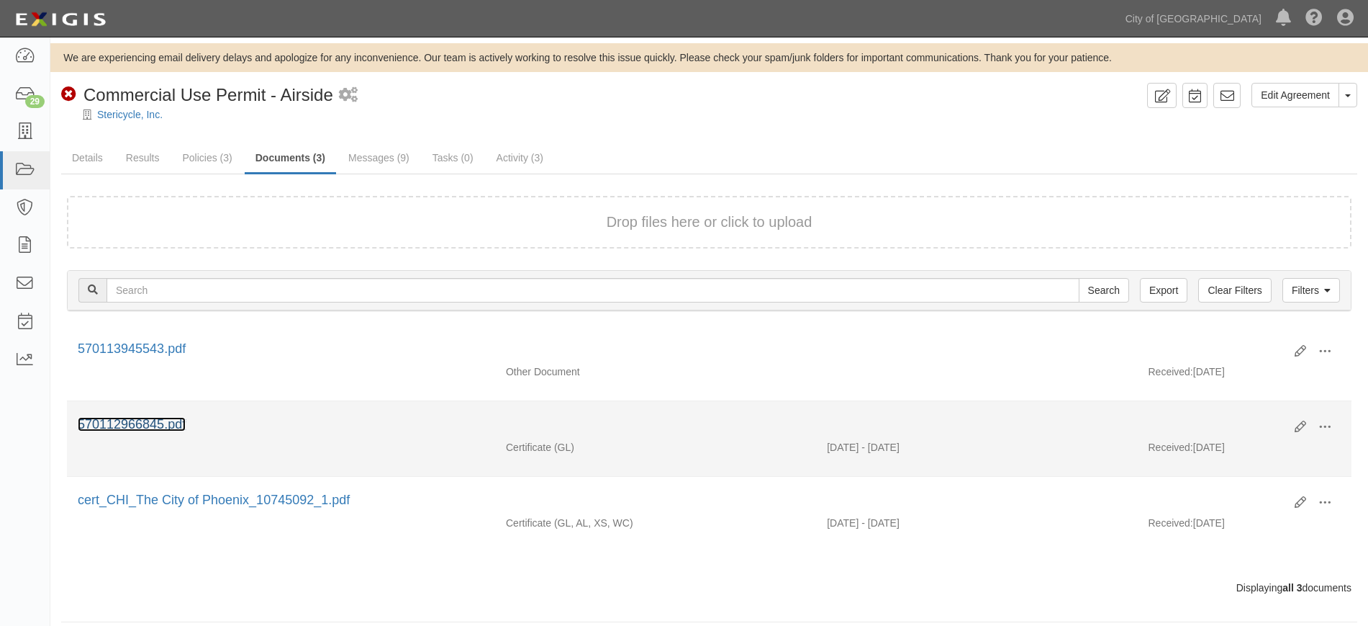
click at [122, 430] on link "570112966845.pdf" at bounding box center [132, 424] width 108 height 14
